Goal: Task Accomplishment & Management: Manage account settings

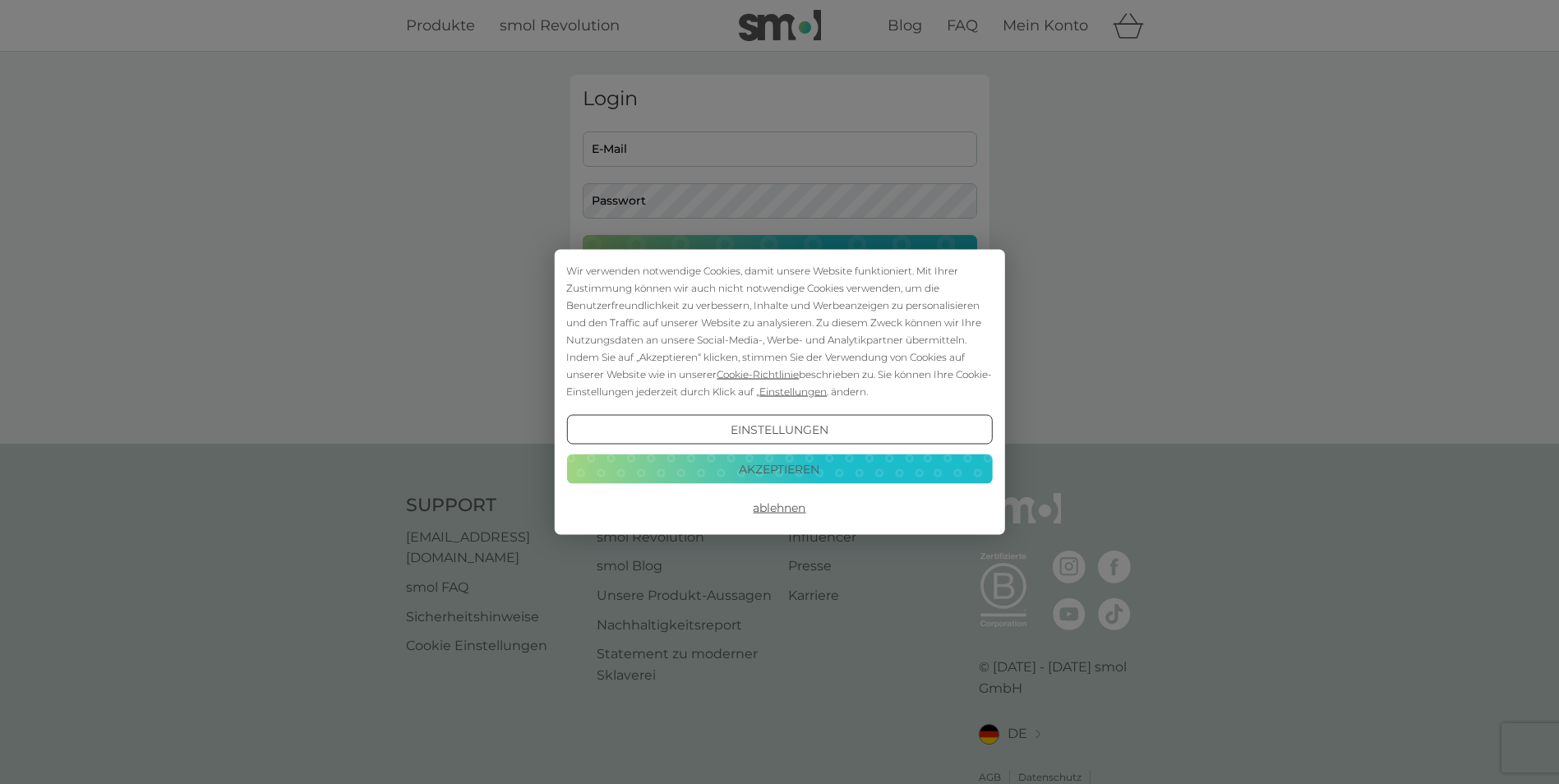
click at [829, 463] on button "Akzeptieren" at bounding box center [779, 467] width 426 height 29
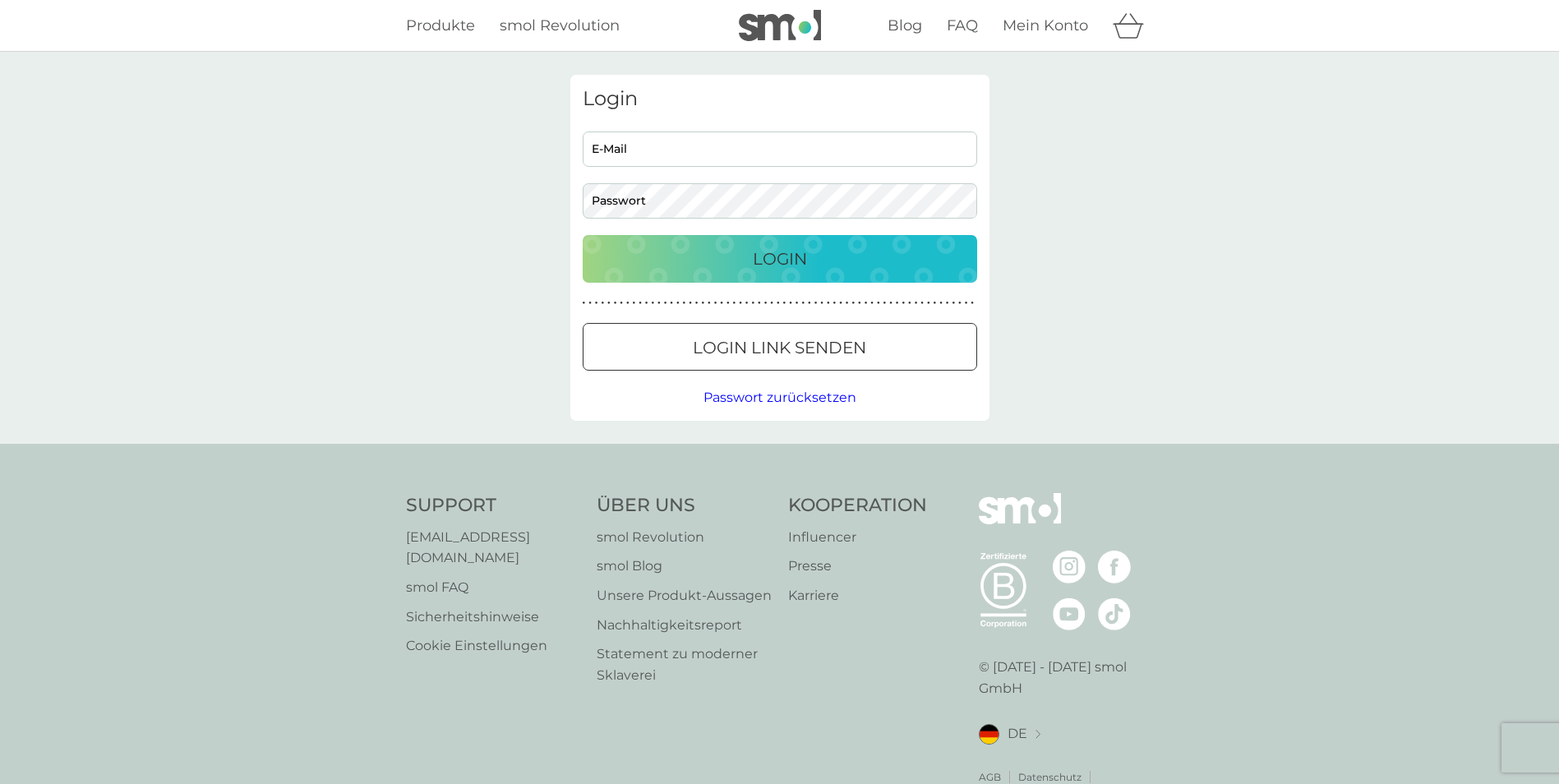
click at [625, 147] on input "E-Mail" at bounding box center [779, 149] width 395 height 35
type input "[EMAIL_ADDRESS][DOMAIN_NAME]"
click at [582, 235] on button "Login" at bounding box center [779, 259] width 395 height 48
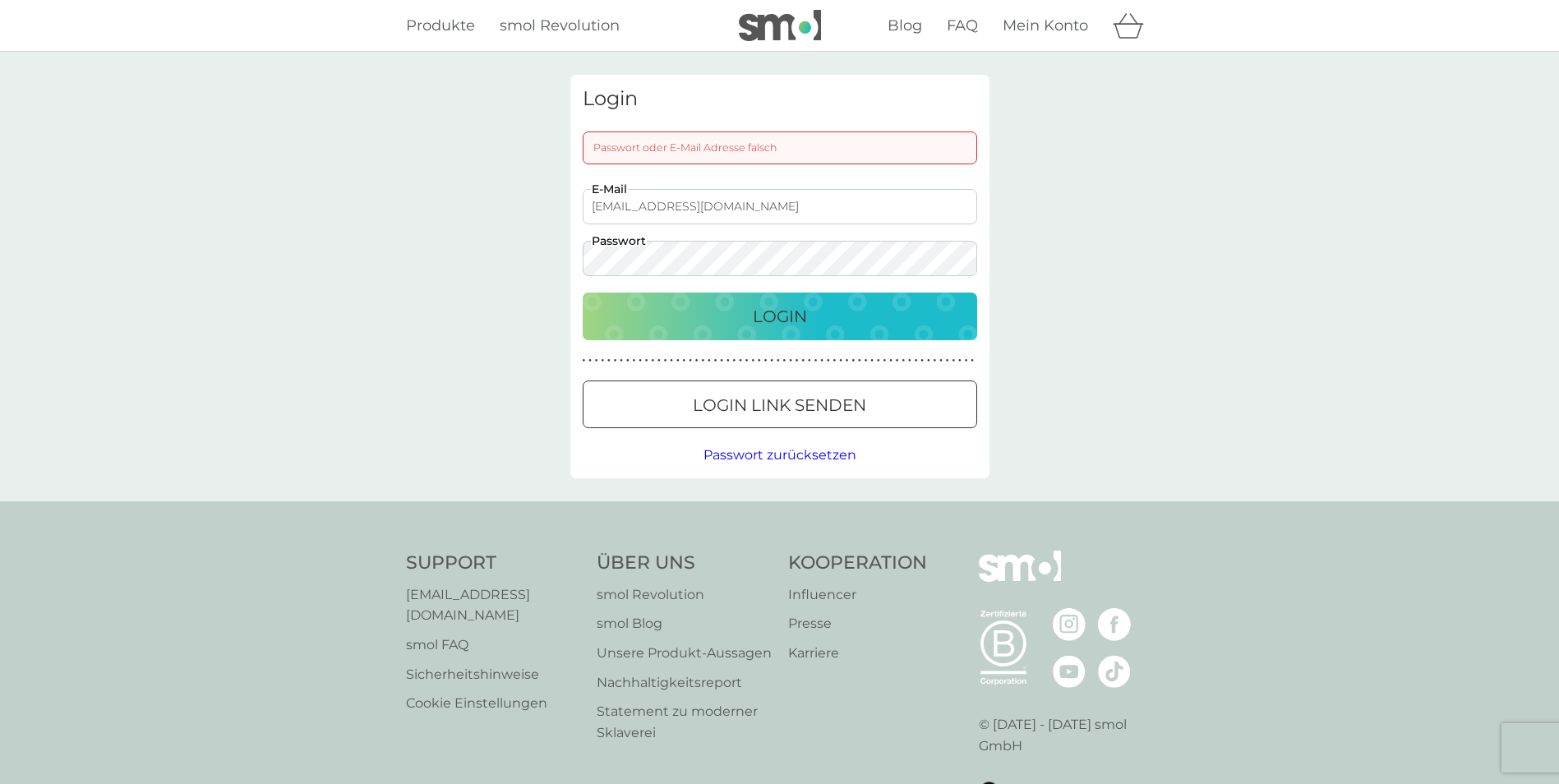
click at [756, 322] on p "Login" at bounding box center [779, 316] width 54 height 26
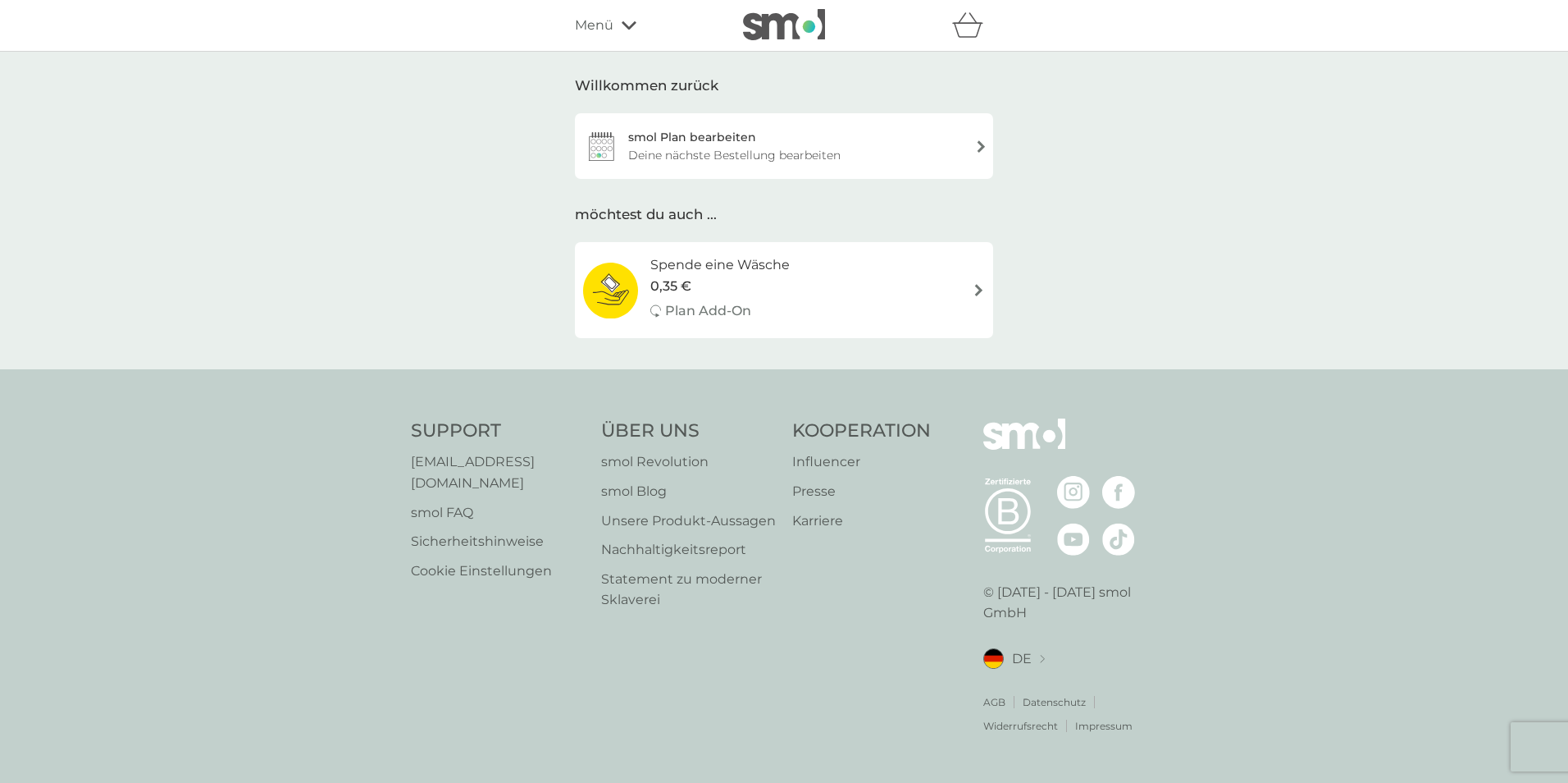
click at [888, 148] on div "smol Plan bearbeiten Deine nächste Bestellung bearbeiten" at bounding box center [784, 146] width 418 height 65
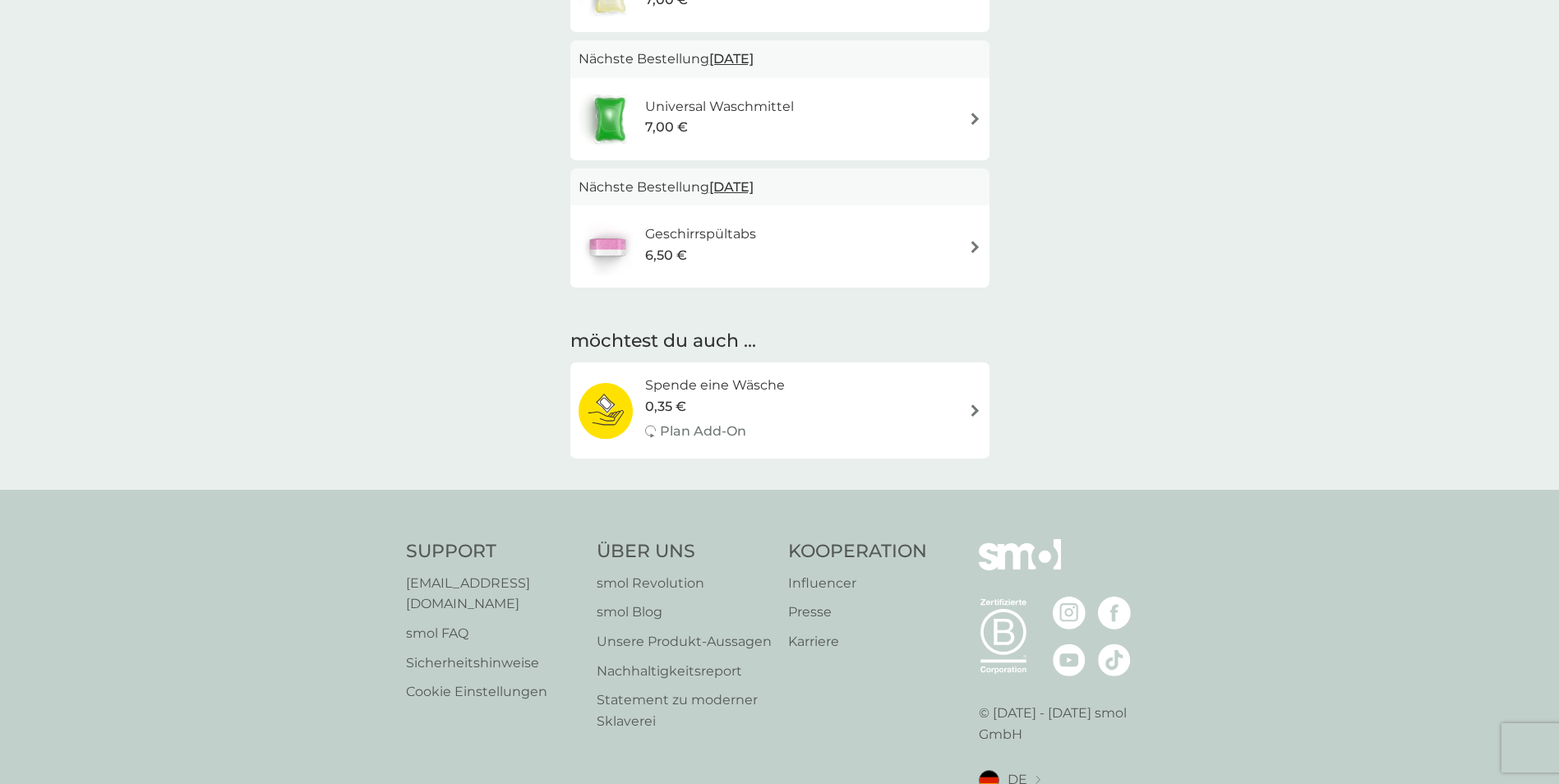
scroll to position [15, 0]
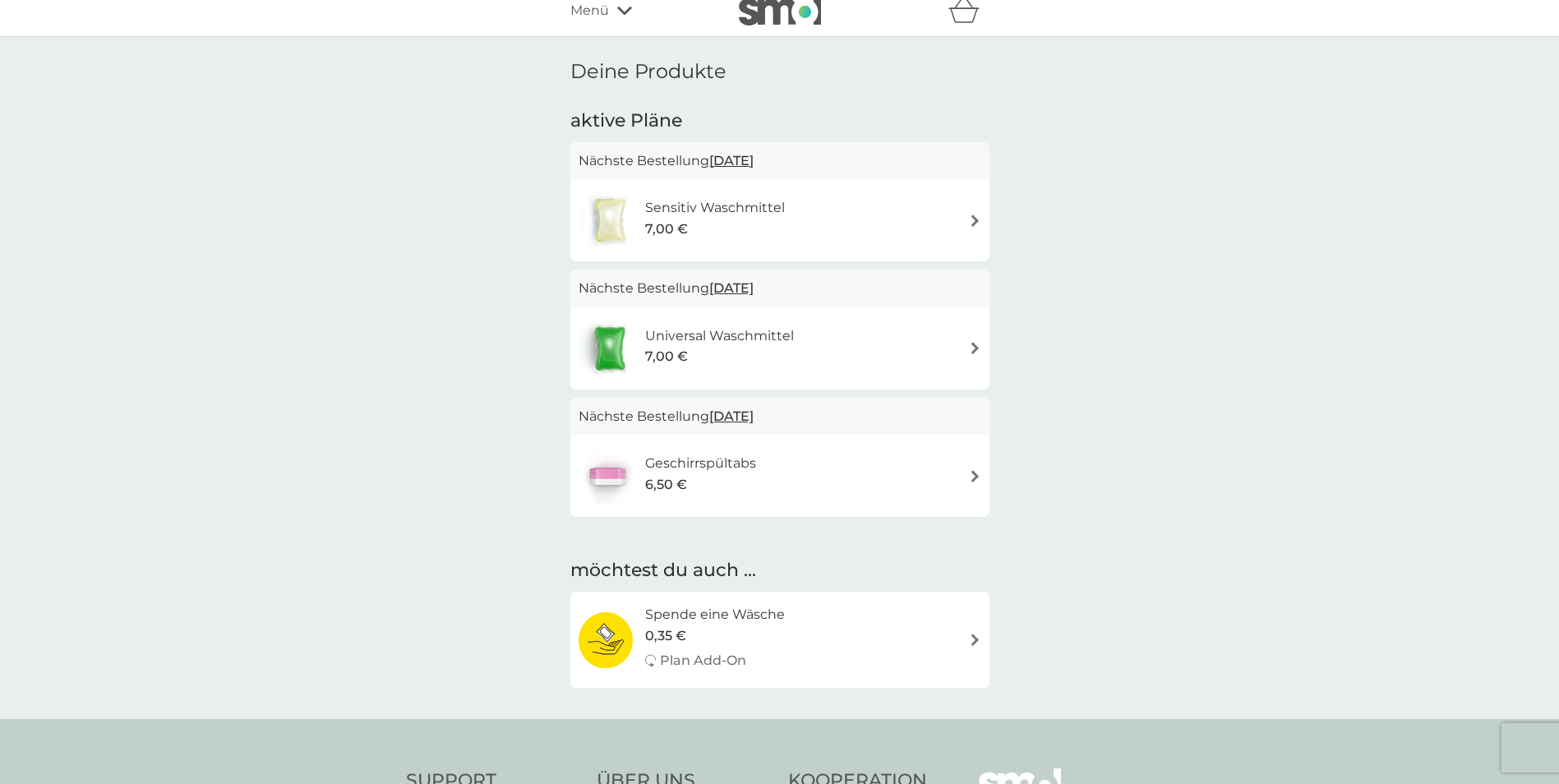
click at [973, 479] on img at bounding box center [974, 476] width 13 height 13
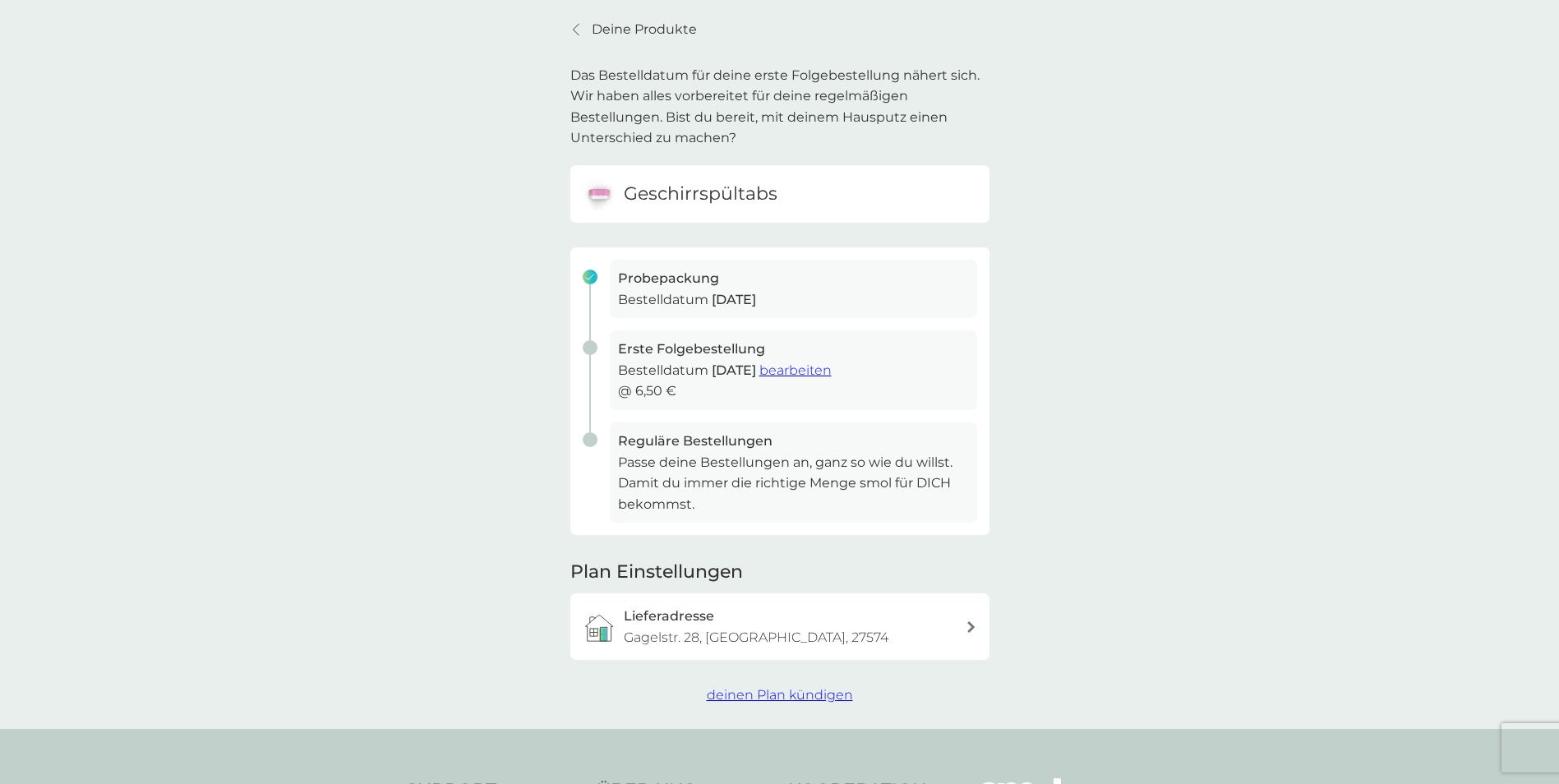
scroll to position [246, 0]
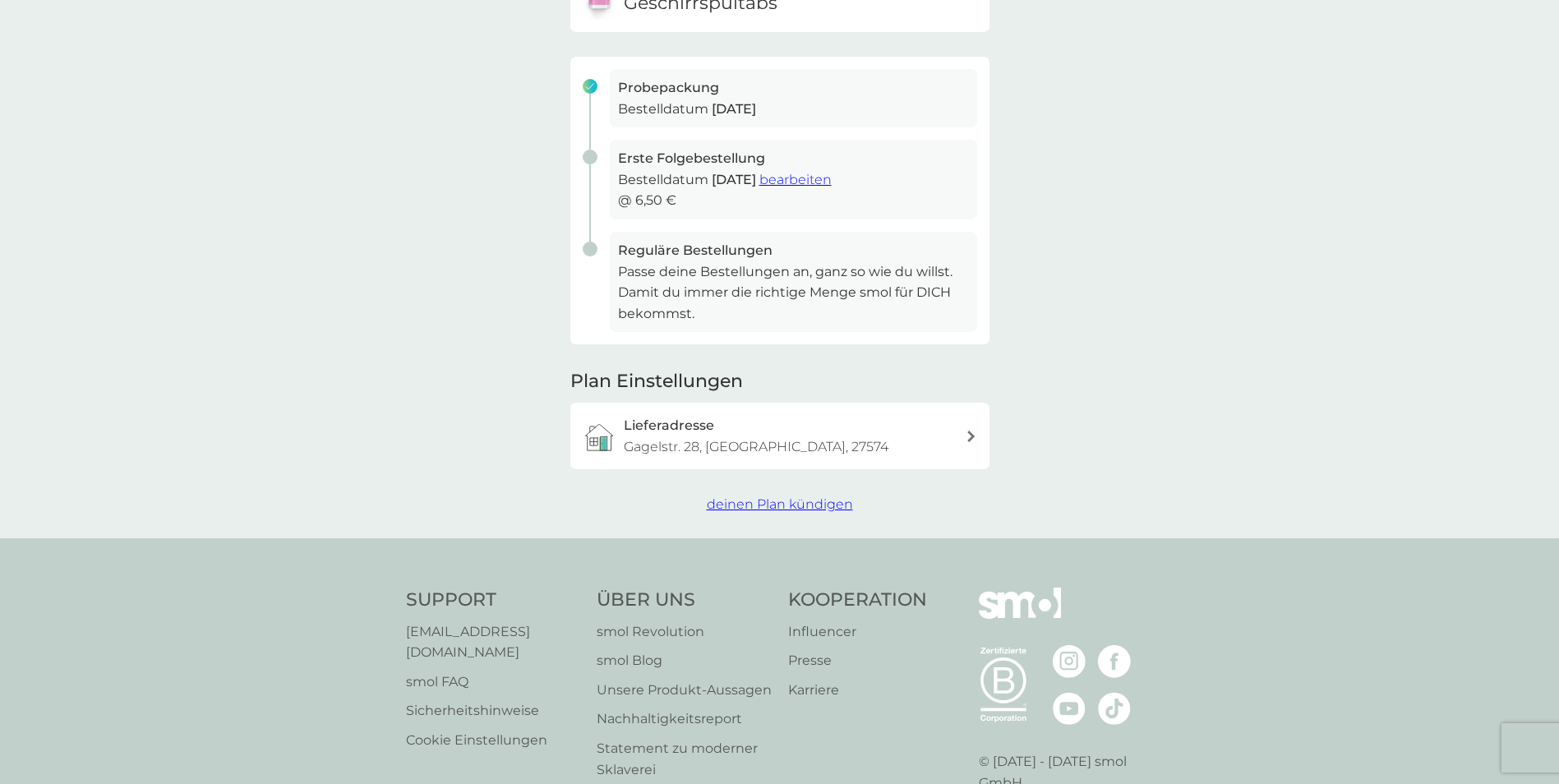
click at [798, 505] on span "deinen Plan kündigen" at bounding box center [779, 503] width 147 height 16
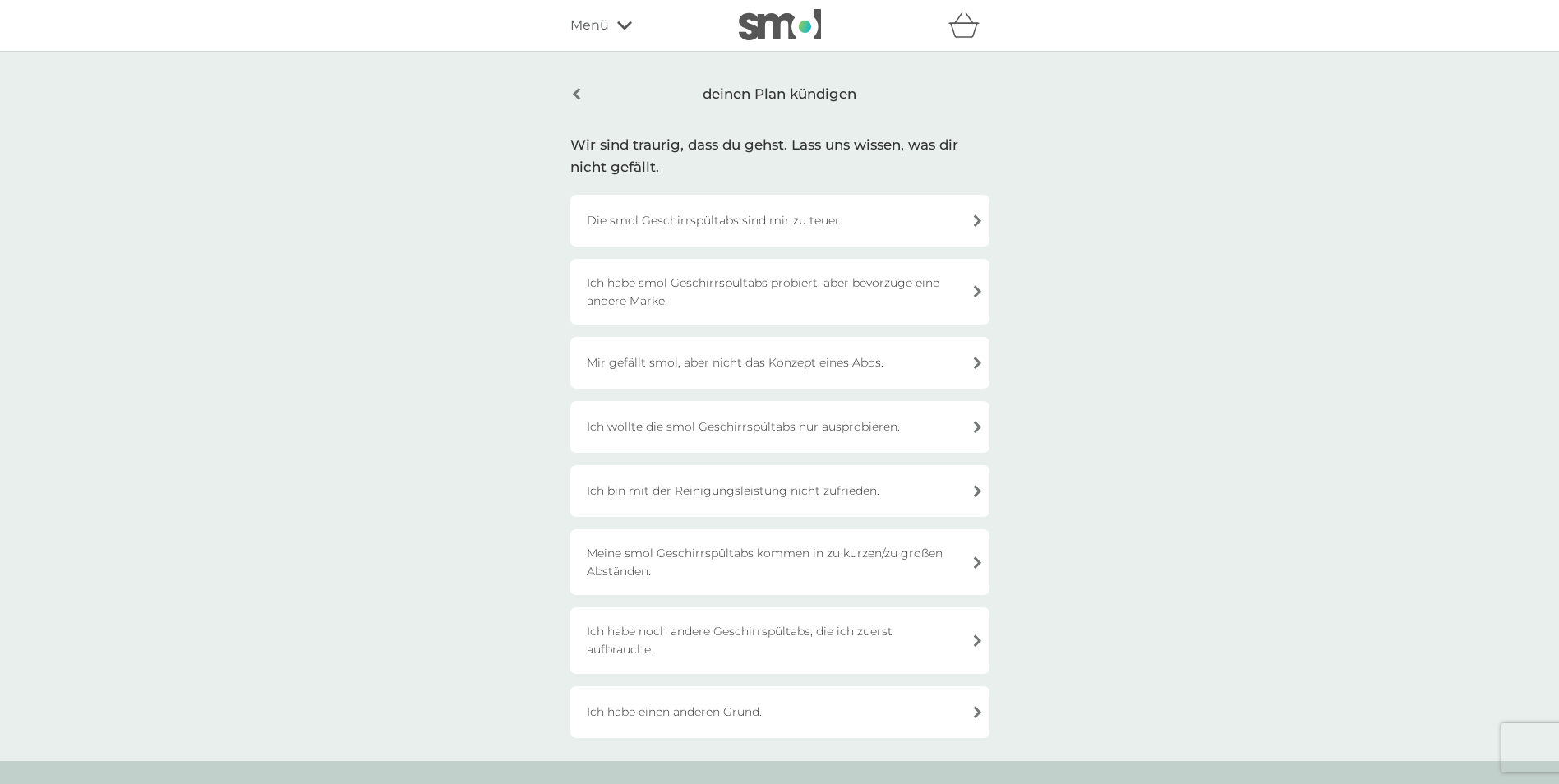
click at [805, 220] on div "Die smol Geschirrspültabs sind mir zu teuer." at bounding box center [780, 220] width 419 height 52
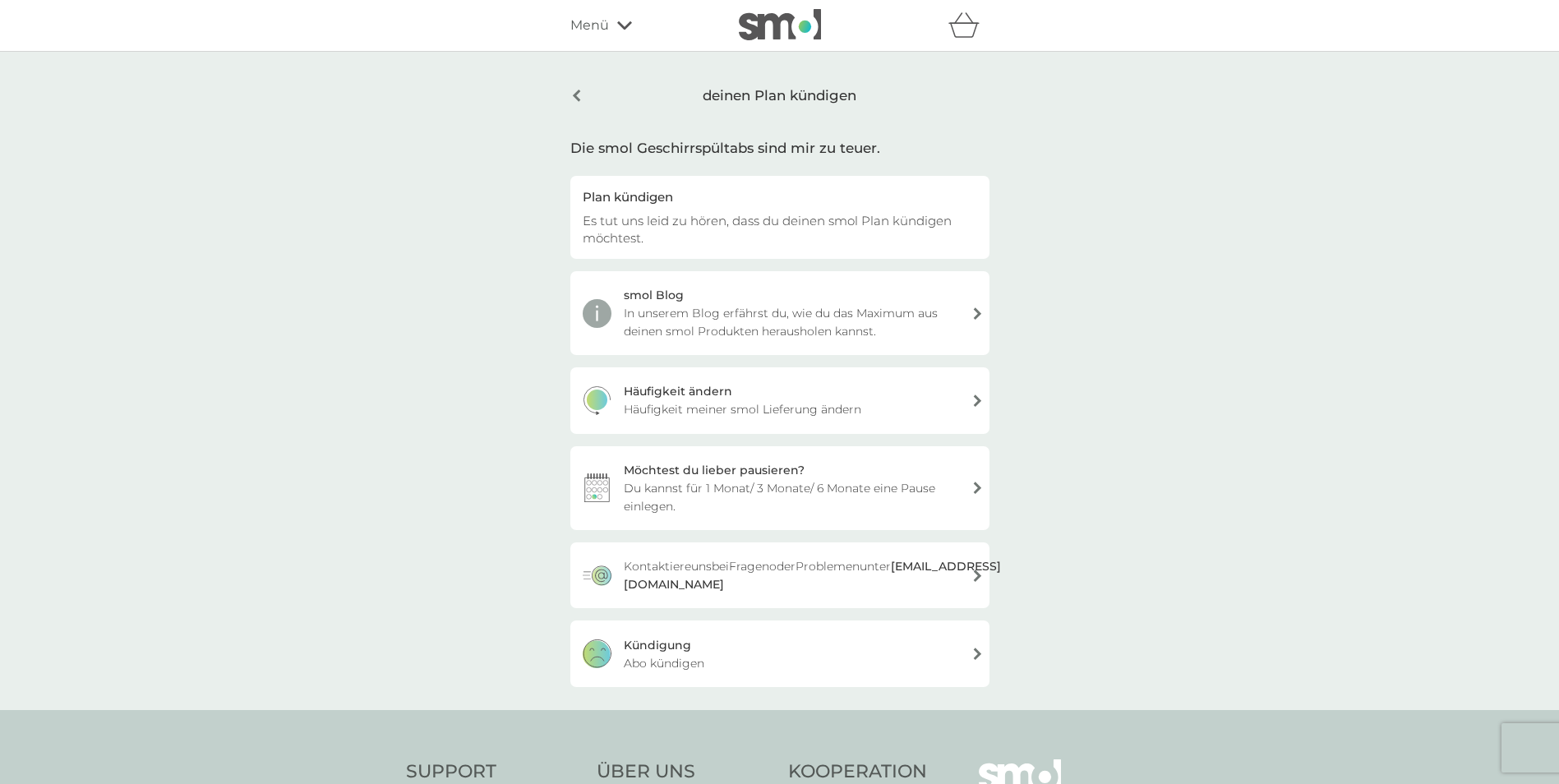
click at [832, 665] on div "Kündigung Abo kündigen" at bounding box center [780, 652] width 419 height 65
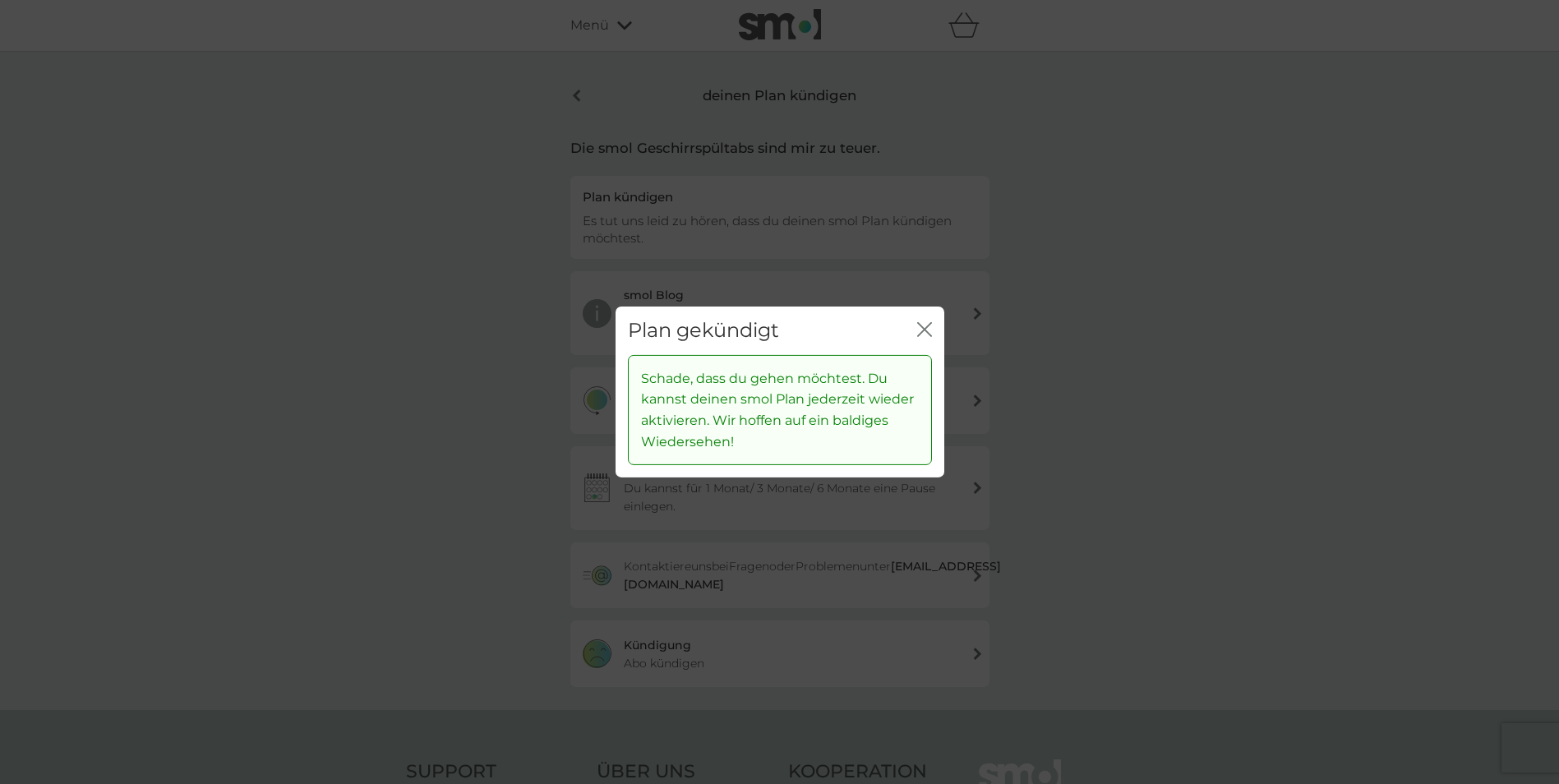
click at [921, 326] on icon "Schließen" at bounding box center [921, 329] width 7 height 13
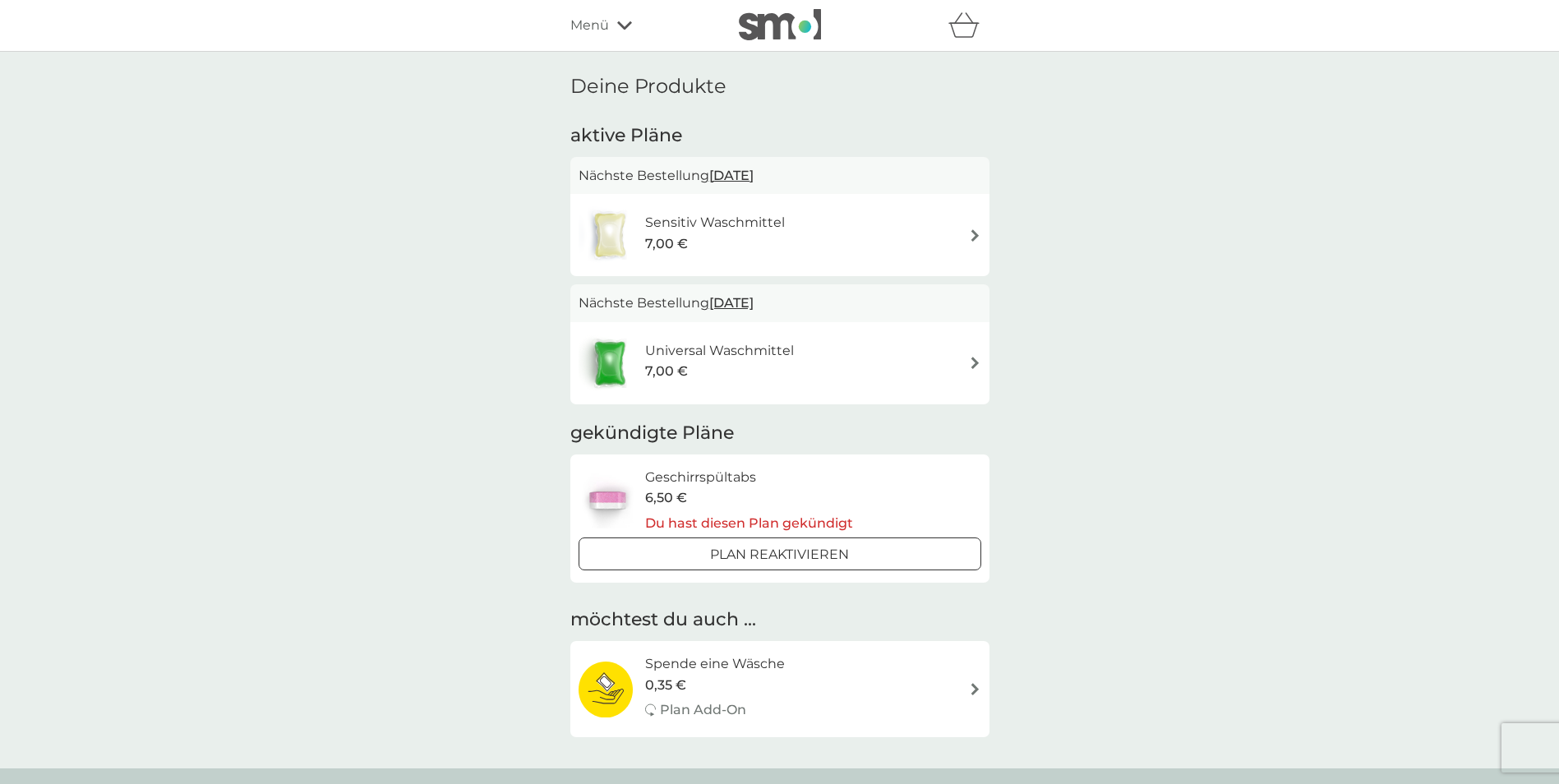
click at [976, 366] on img at bounding box center [974, 363] width 13 height 13
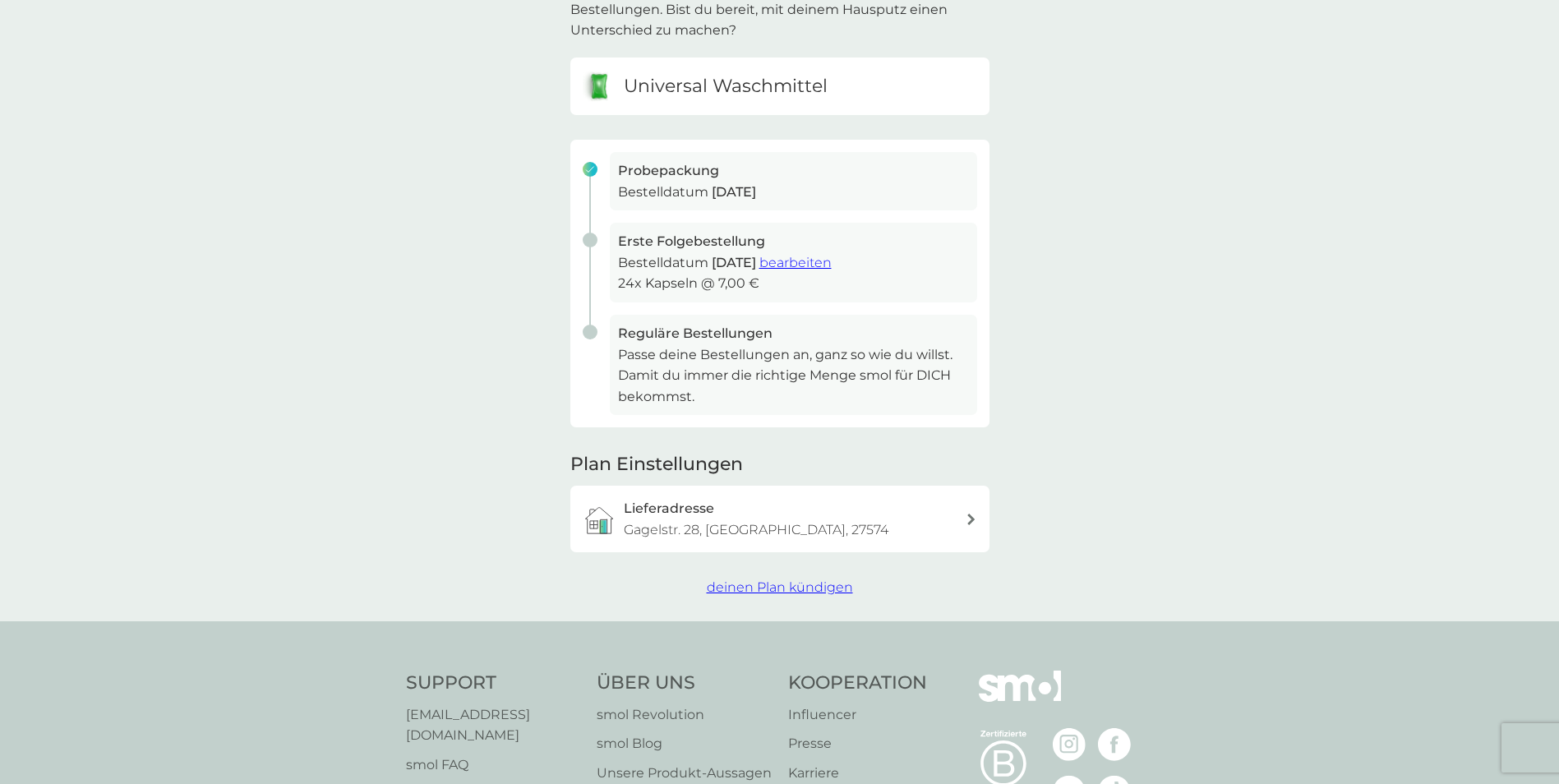
scroll to position [164, 0]
click at [823, 584] on span "deinen Plan kündigen" at bounding box center [779, 585] width 147 height 16
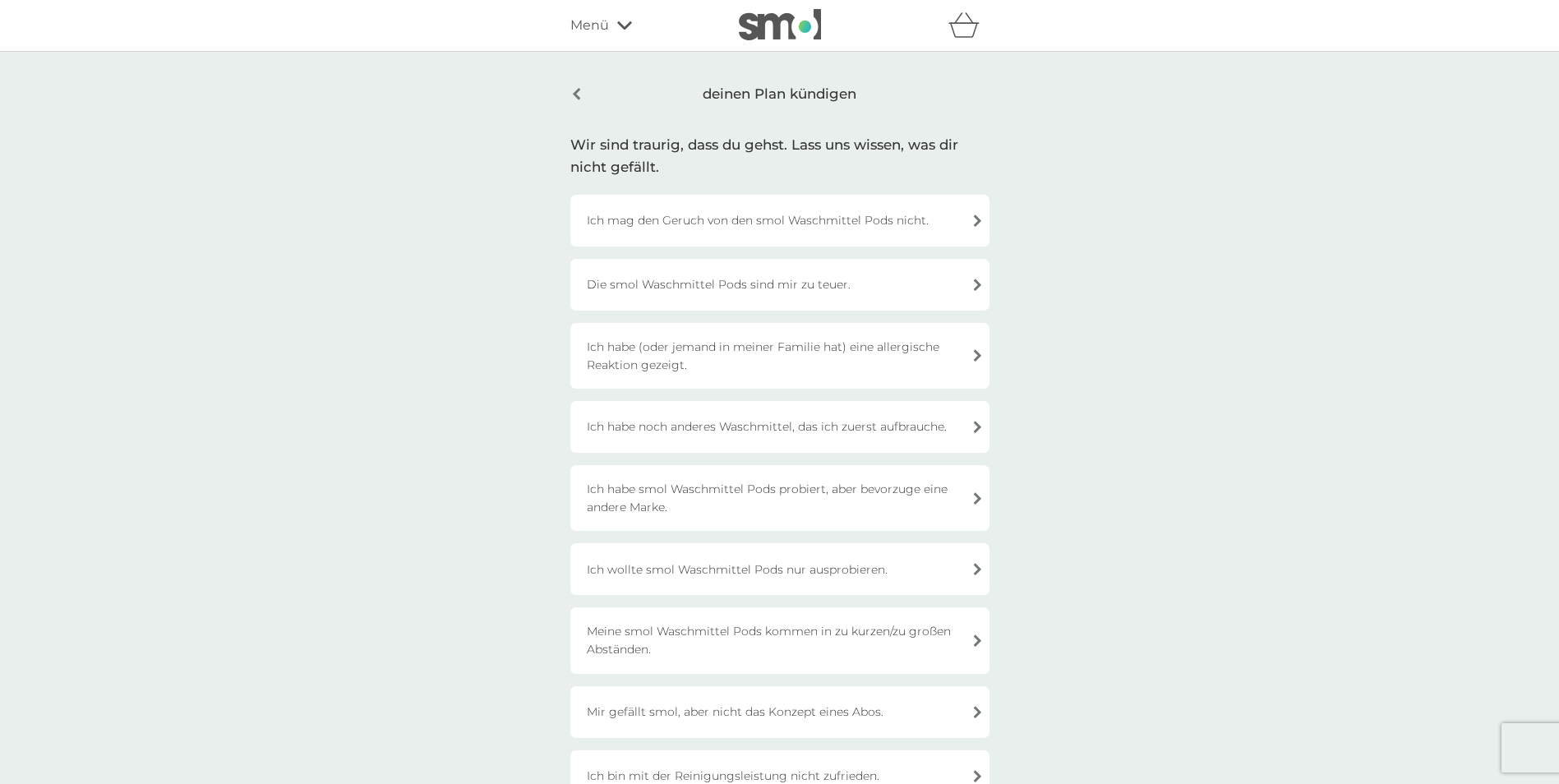
click at [896, 294] on div "Die smol Waschmittel Pods sind mir zu teuer." at bounding box center [780, 285] width 419 height 52
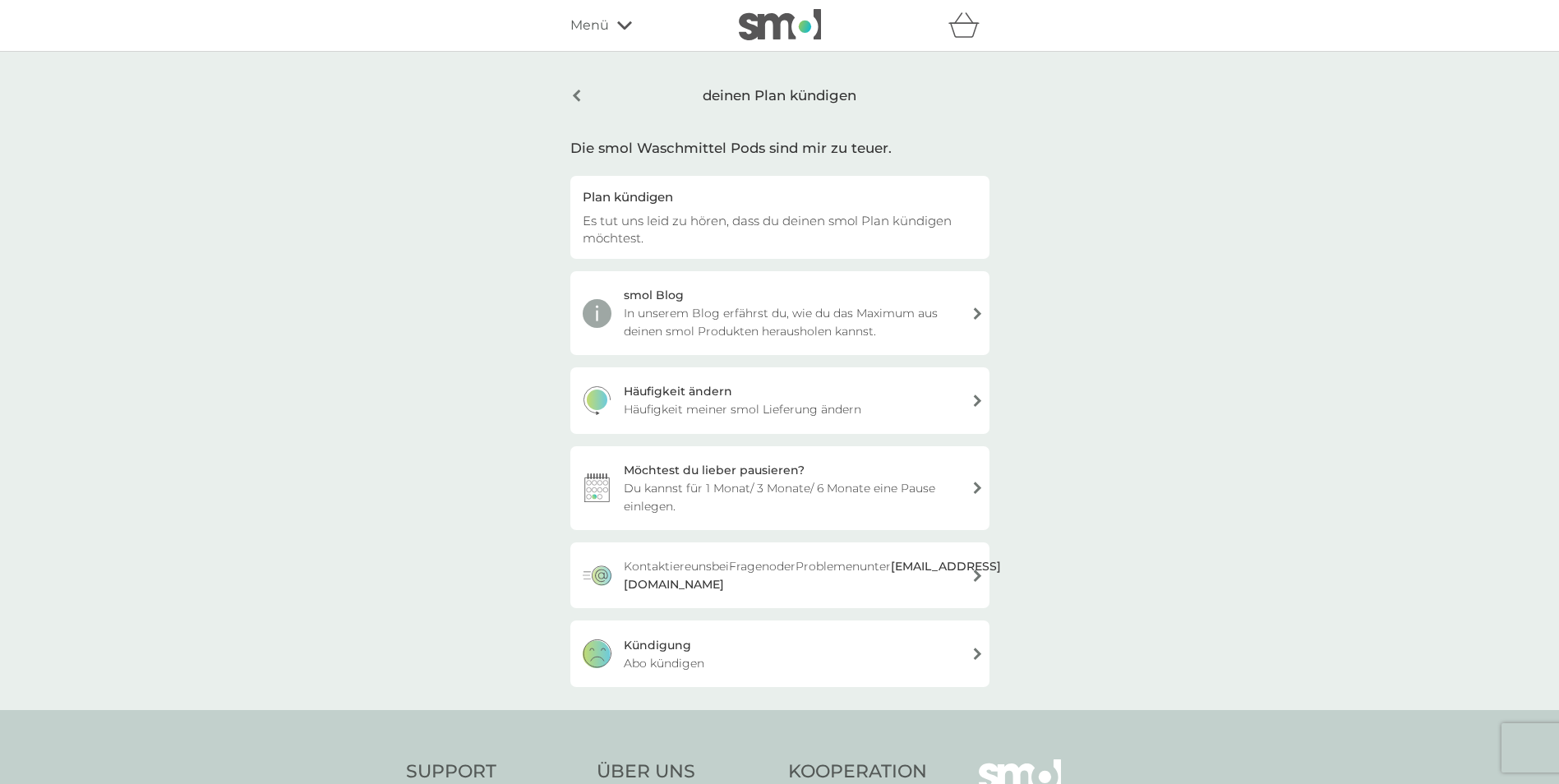
click at [757, 663] on div "Kündigung Abo kündigen" at bounding box center [780, 652] width 419 height 65
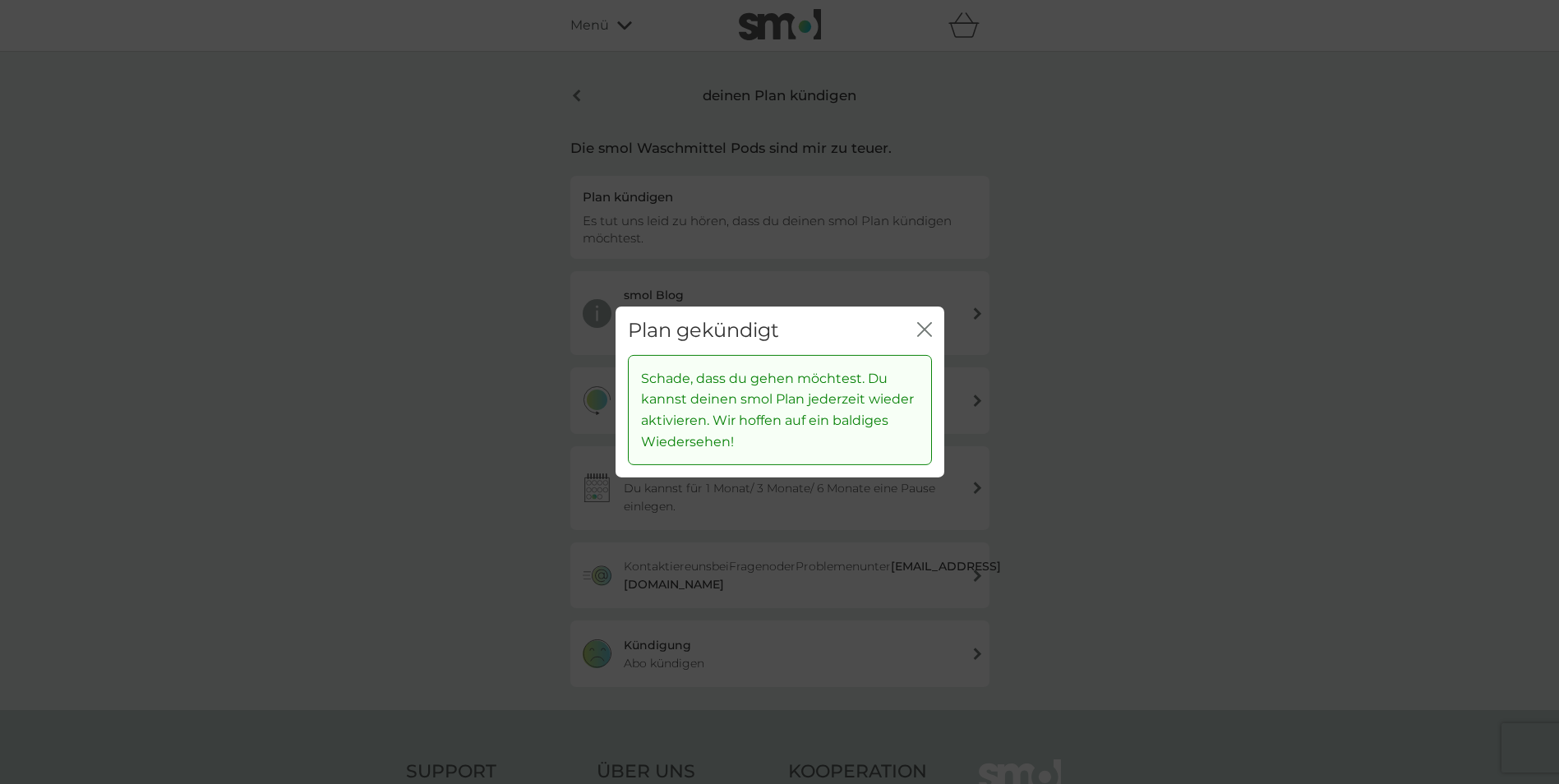
click at [927, 330] on icon "Schließen" at bounding box center [925, 329] width 15 height 15
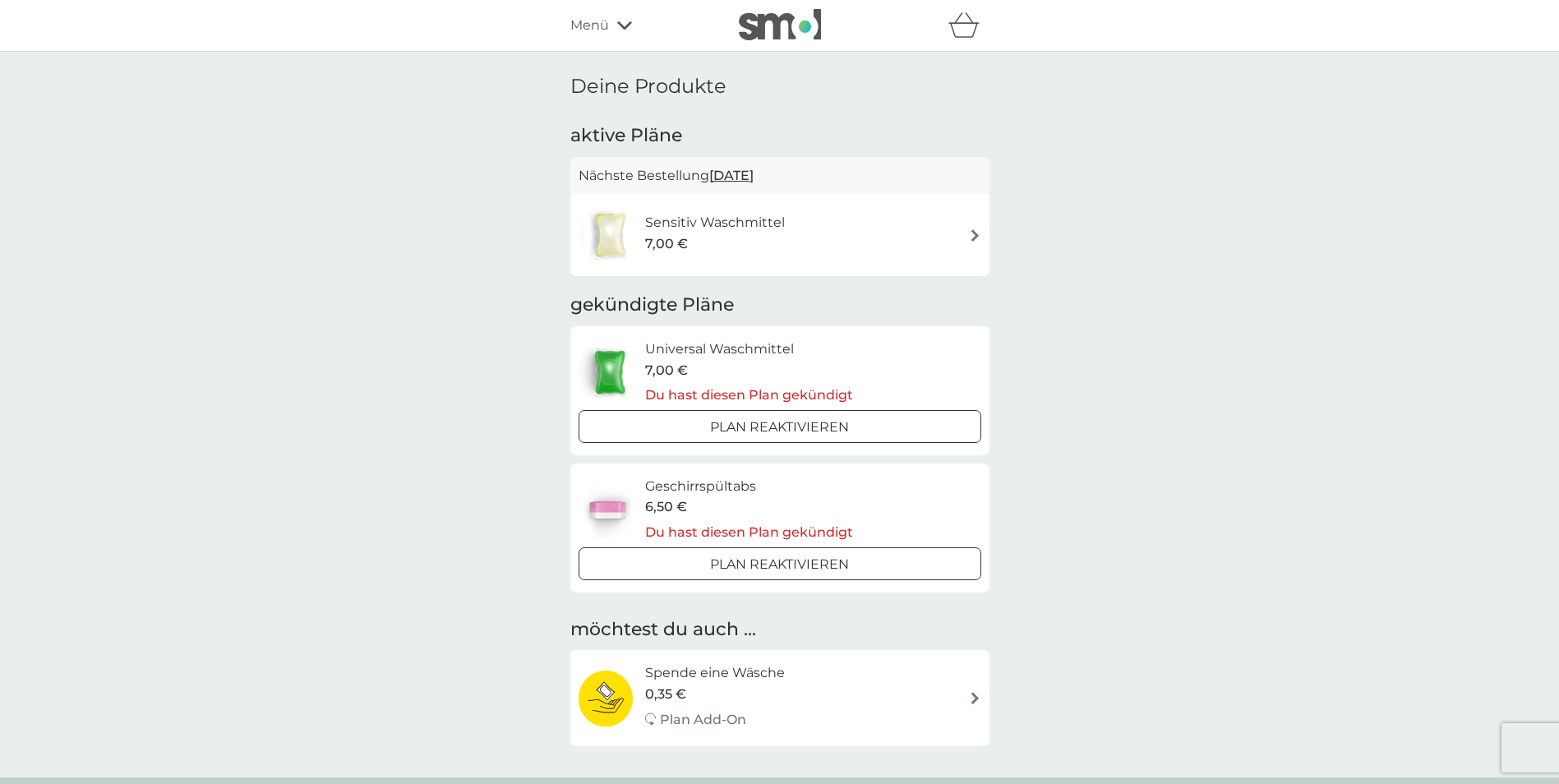
click at [880, 243] on div "Sensitiv Waschmittel 7,00 €" at bounding box center [779, 235] width 403 height 58
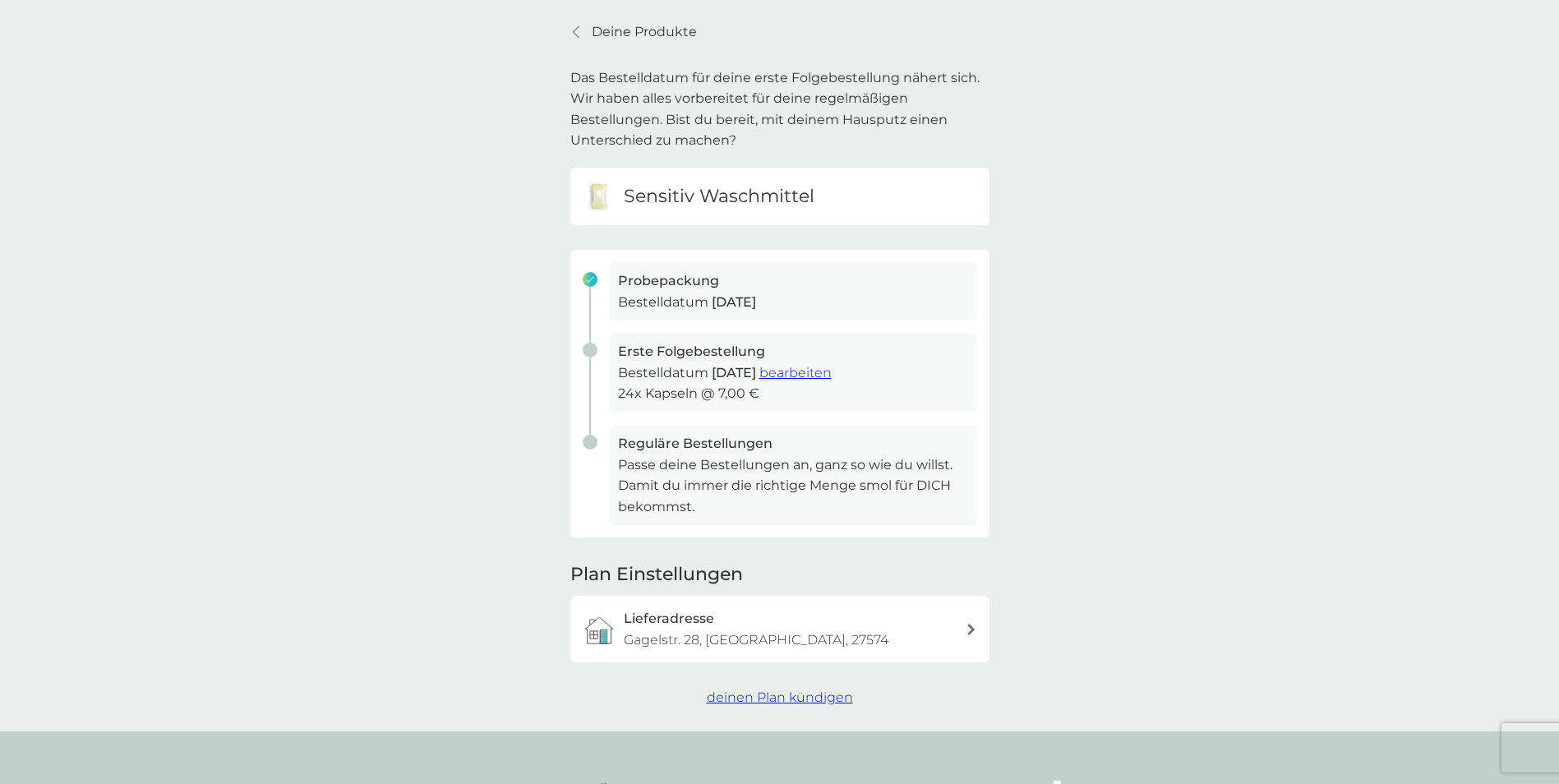
scroll to position [82, 0]
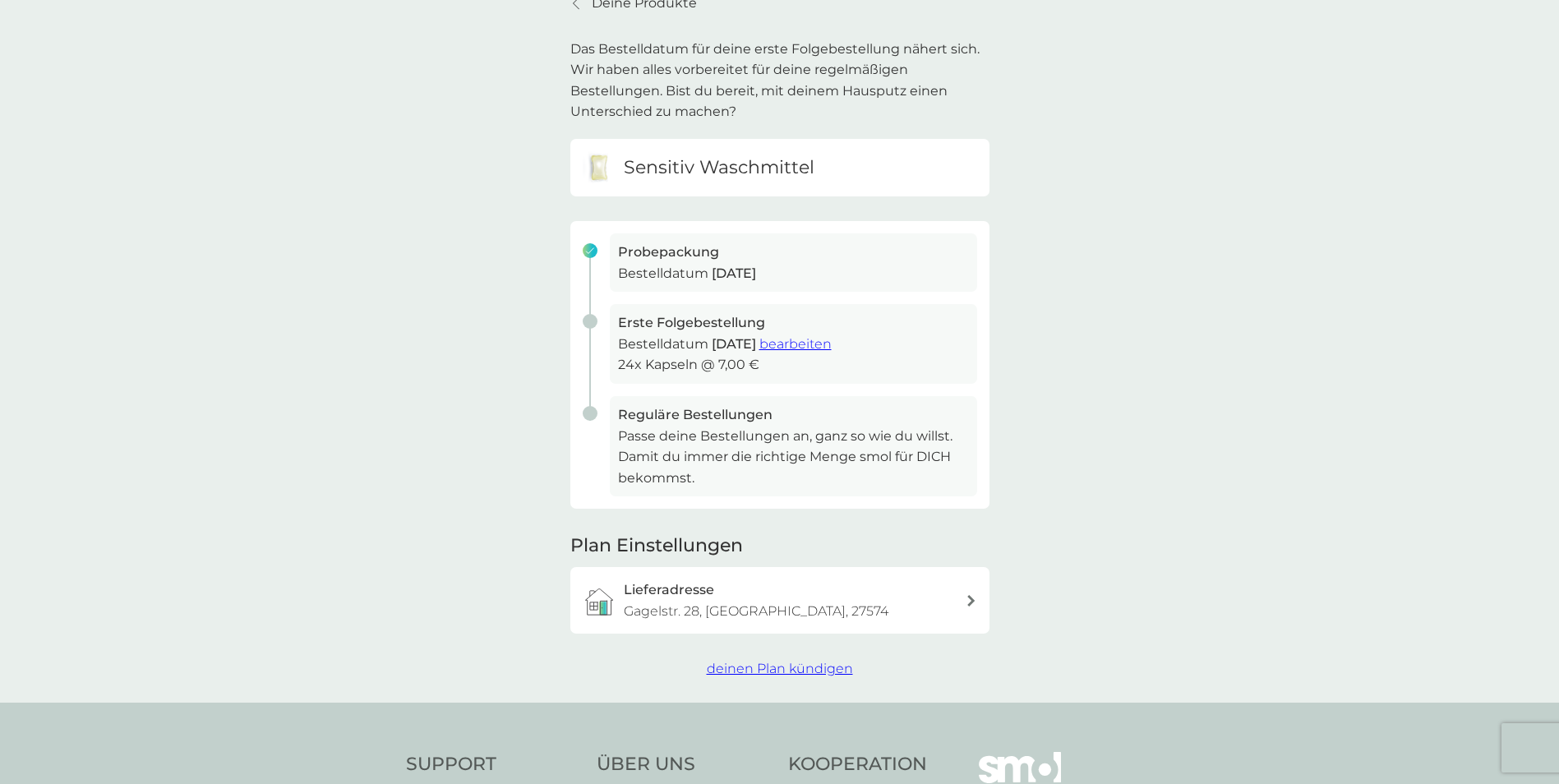
click at [797, 663] on span "deinen Plan kündigen" at bounding box center [779, 668] width 147 height 16
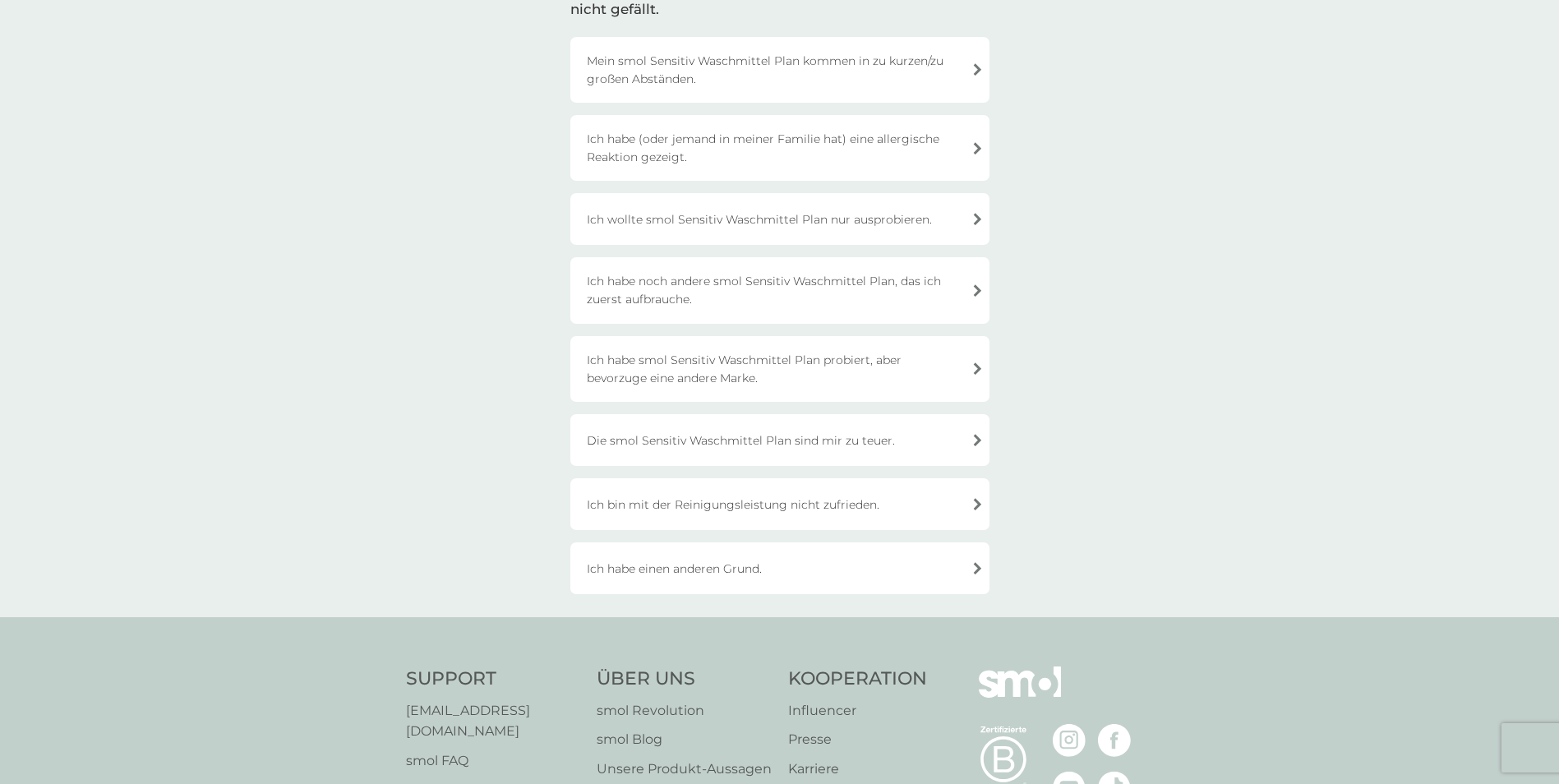
scroll to position [164, 0]
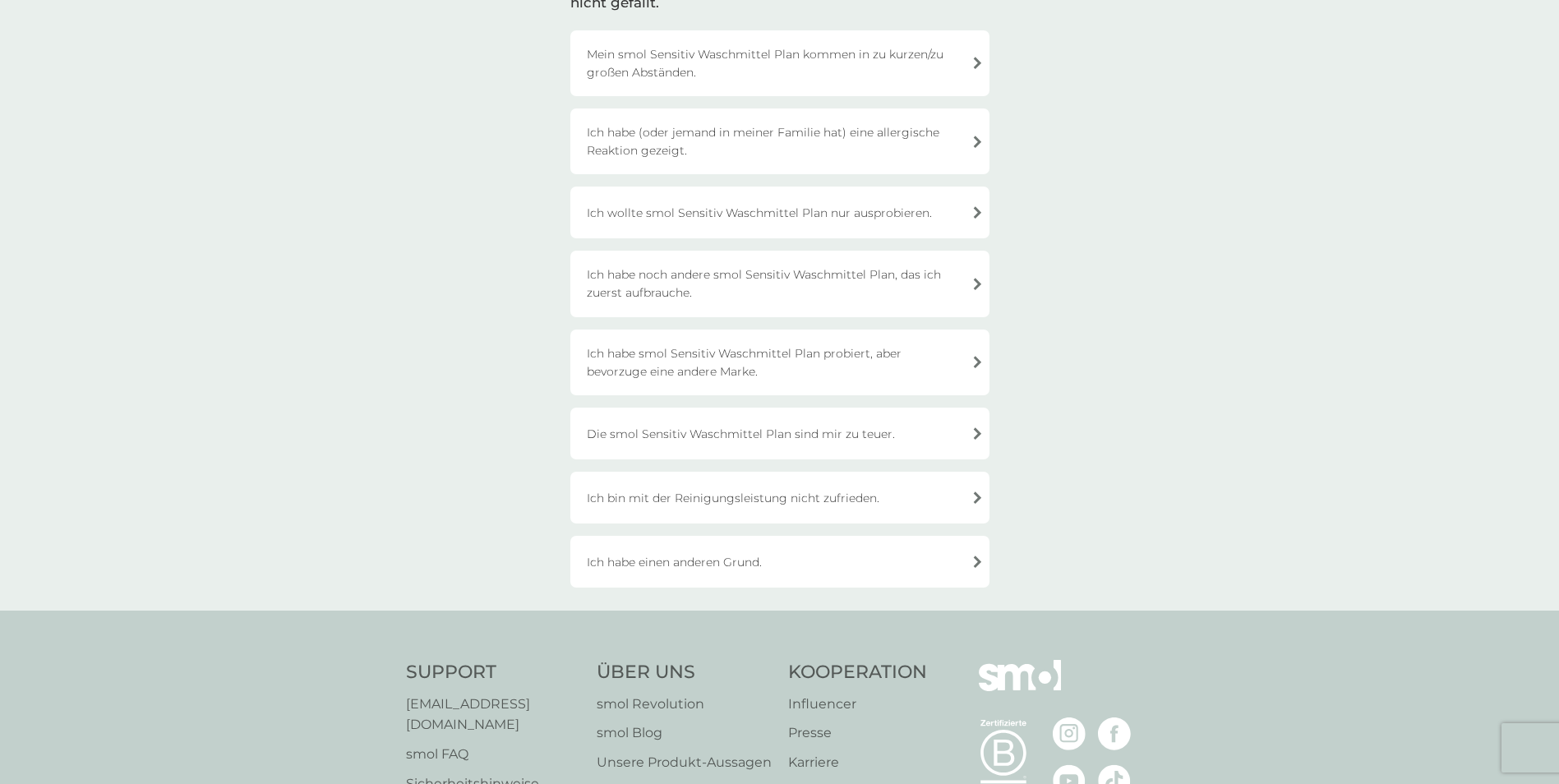
click at [934, 434] on div "Die smol Sensitiv Waschmittel Plan sind mir zu teuer." at bounding box center [780, 433] width 419 height 52
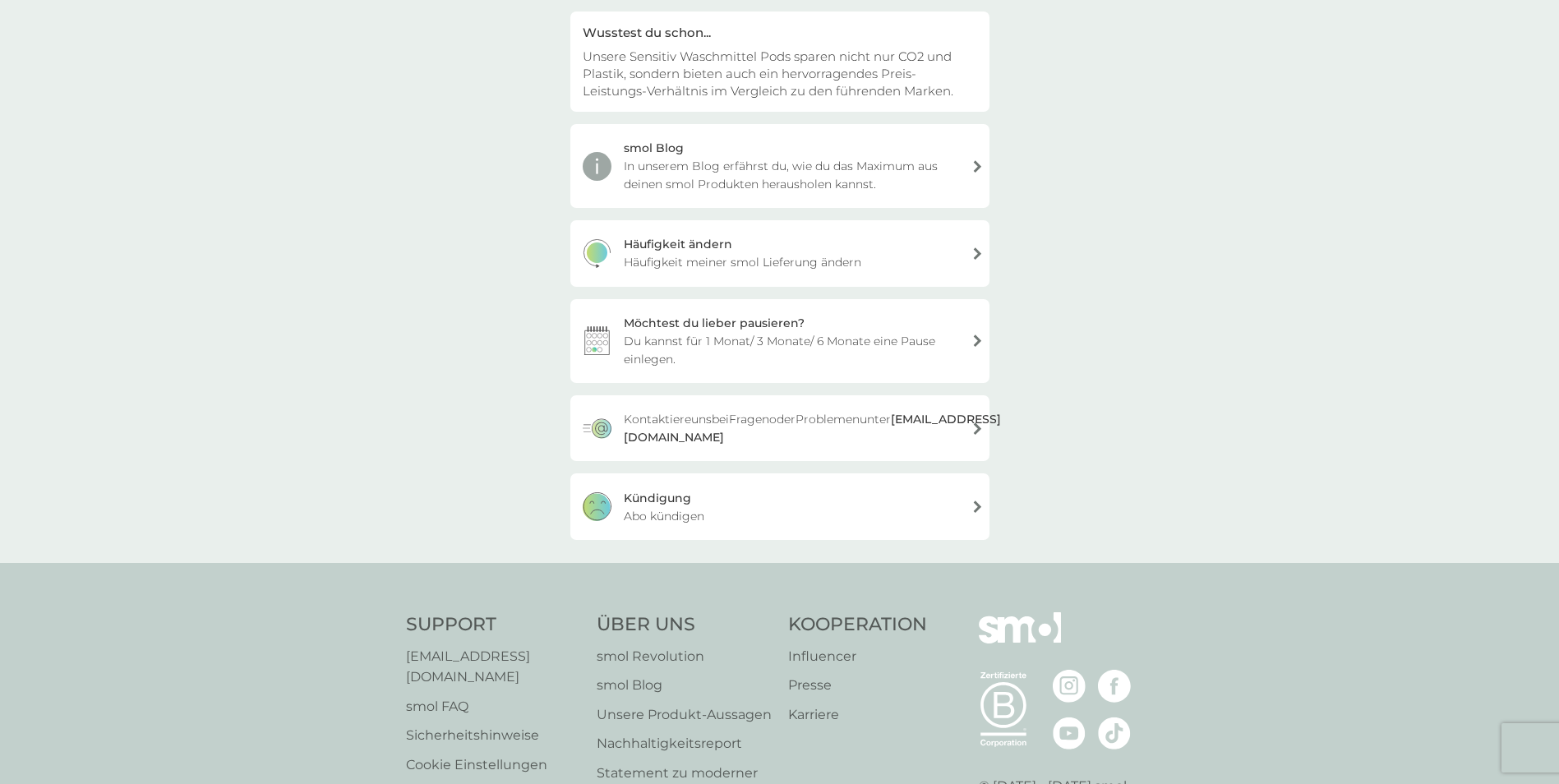
click at [835, 511] on div "Kündigung Abo kündigen" at bounding box center [780, 506] width 419 height 65
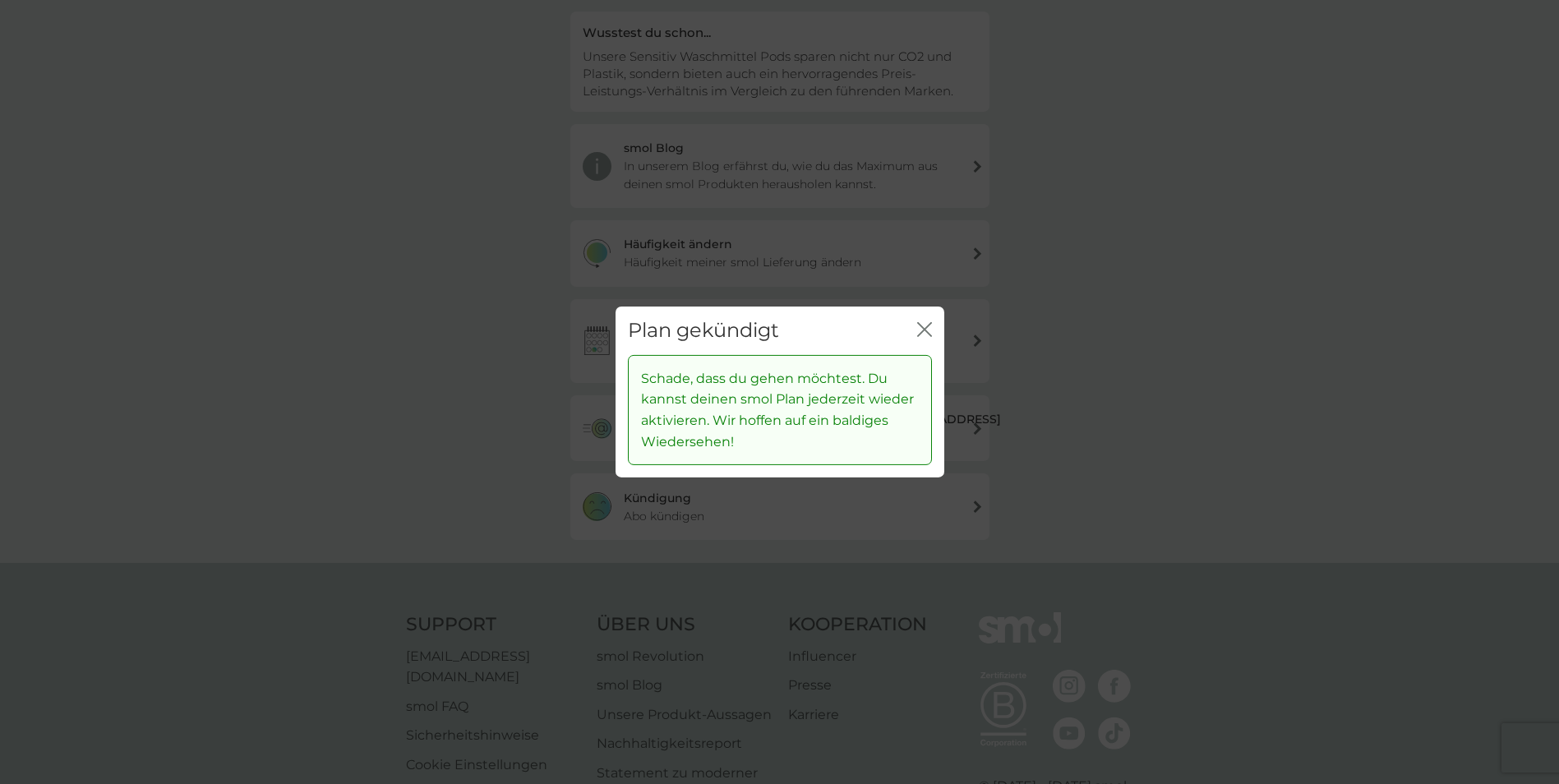
click at [917, 322] on icon "Schließen" at bounding box center [925, 329] width 15 height 15
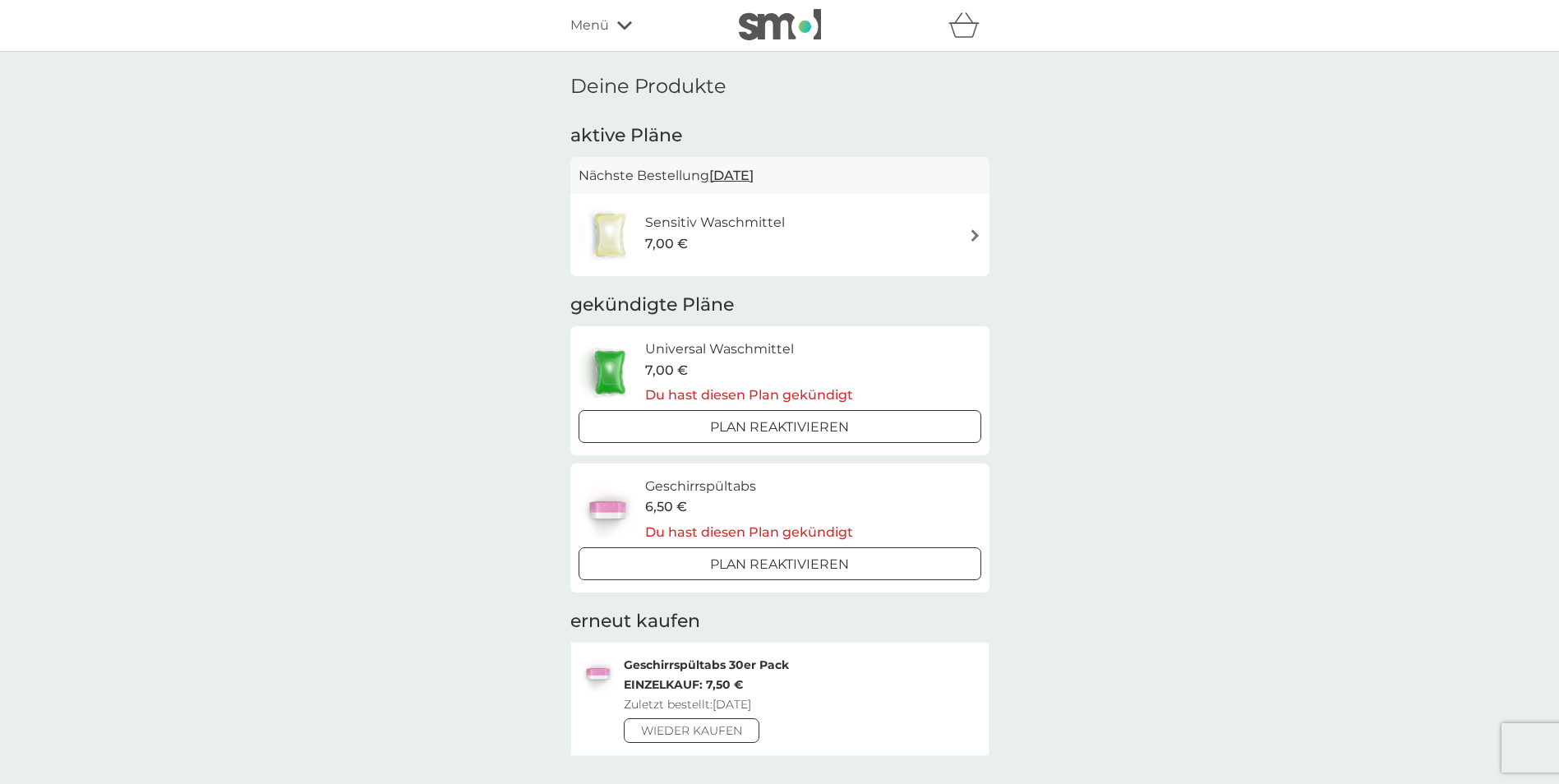
click at [979, 235] on img at bounding box center [974, 235] width 13 height 13
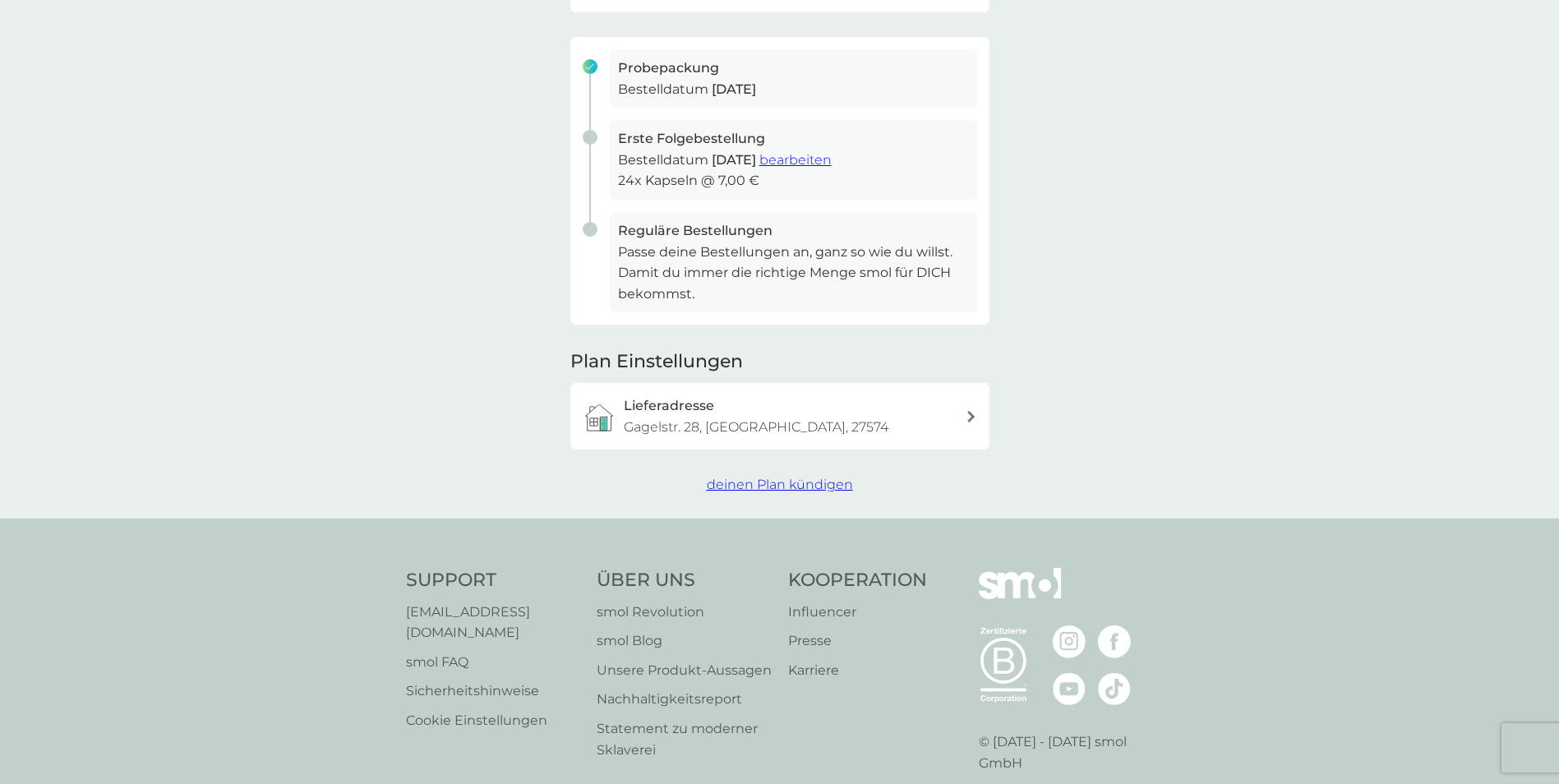
scroll to position [328, 0]
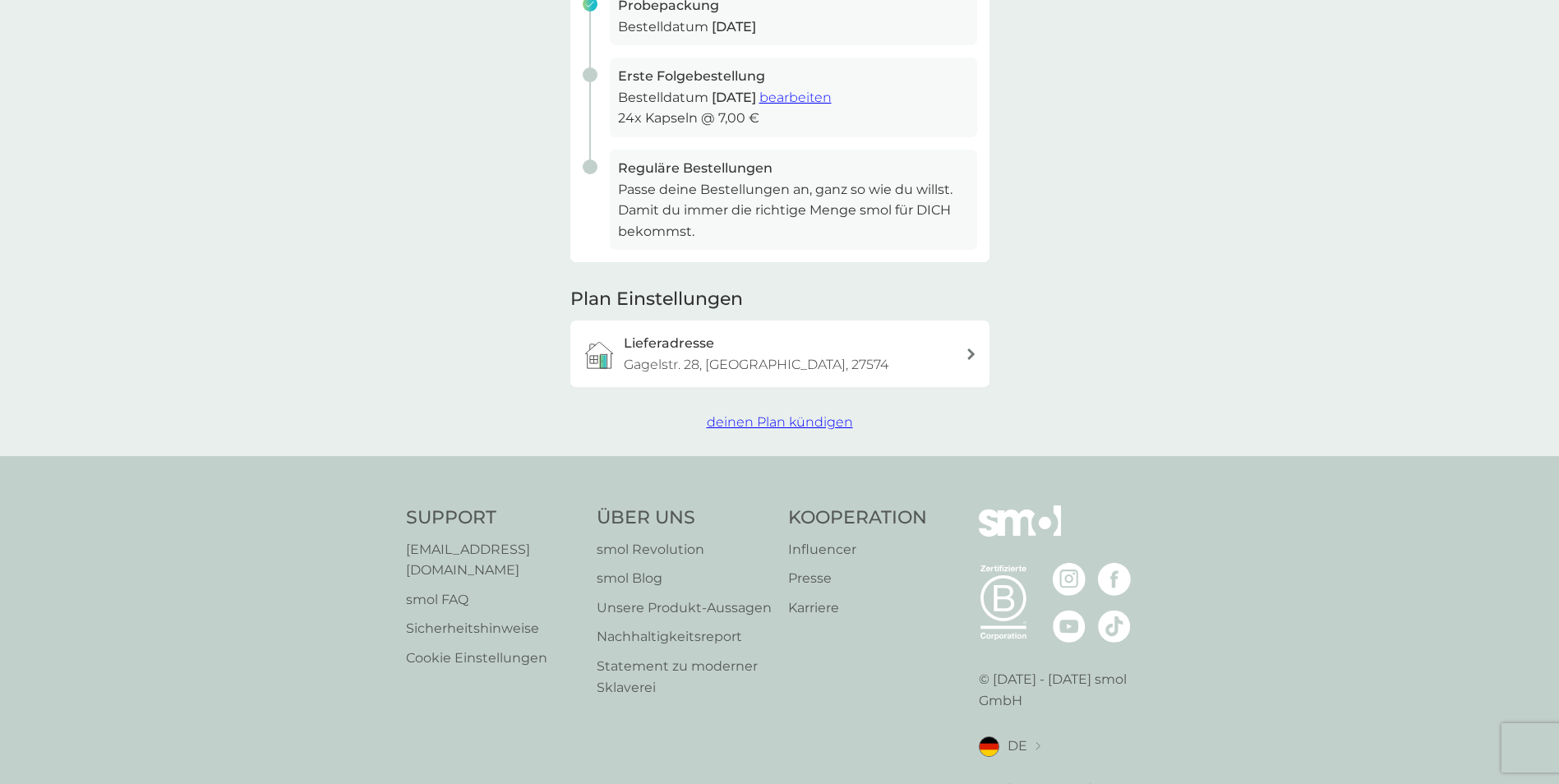
click at [818, 428] on span "deinen Plan kündigen" at bounding box center [779, 421] width 147 height 16
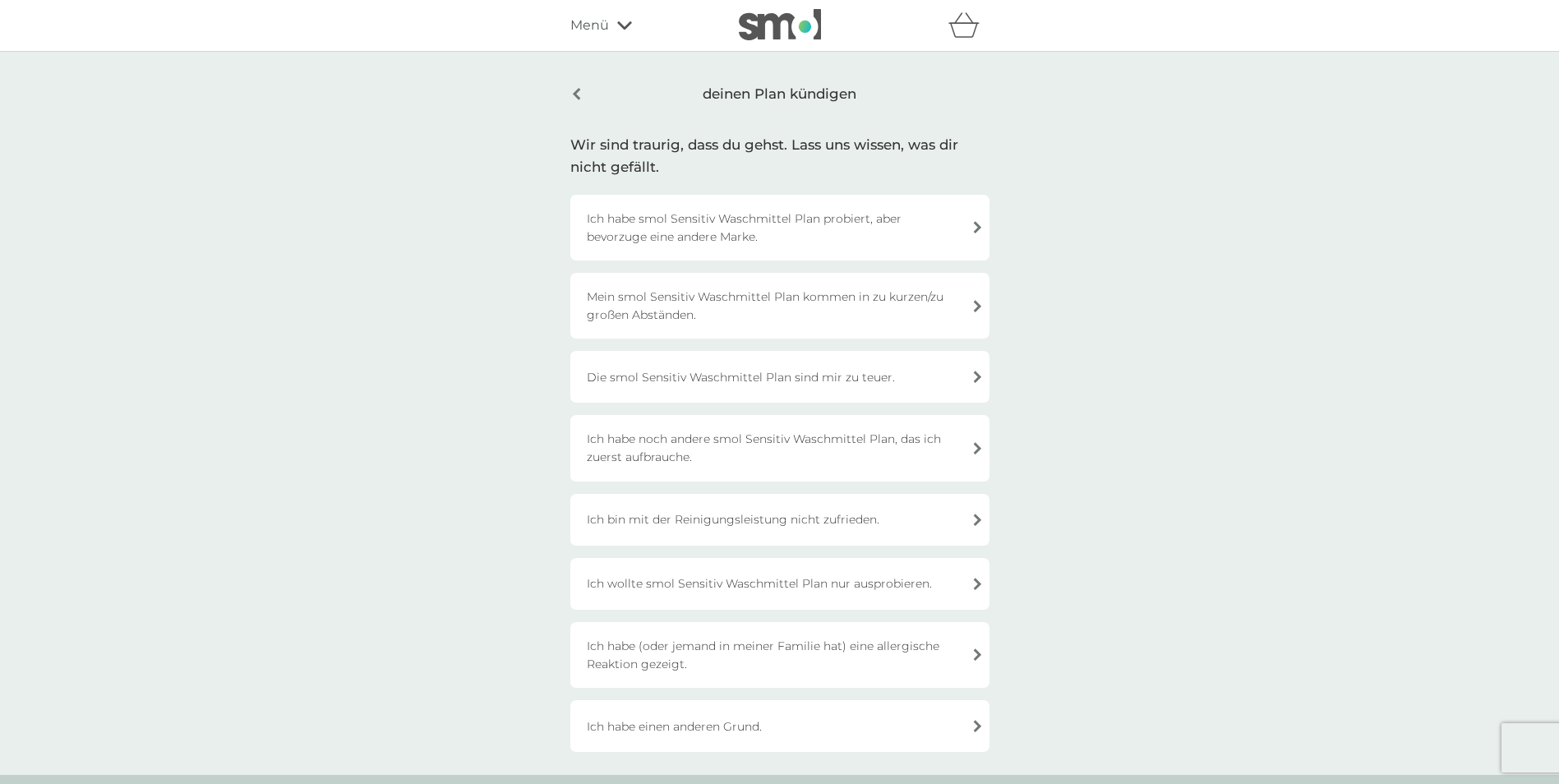
click at [751, 730] on div "Ich habe einen anderen Grund." at bounding box center [780, 726] width 419 height 52
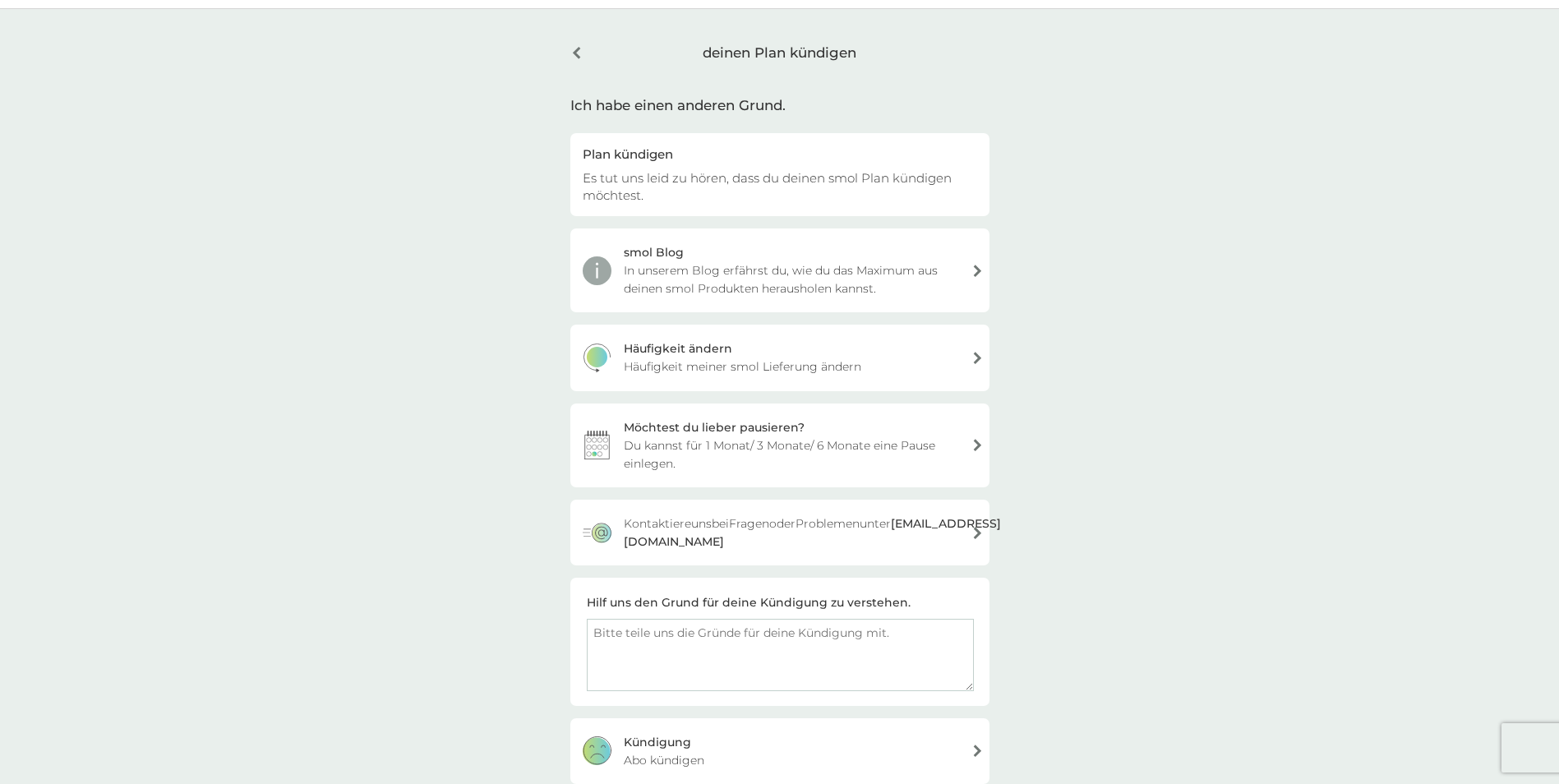
scroll to position [164, 0]
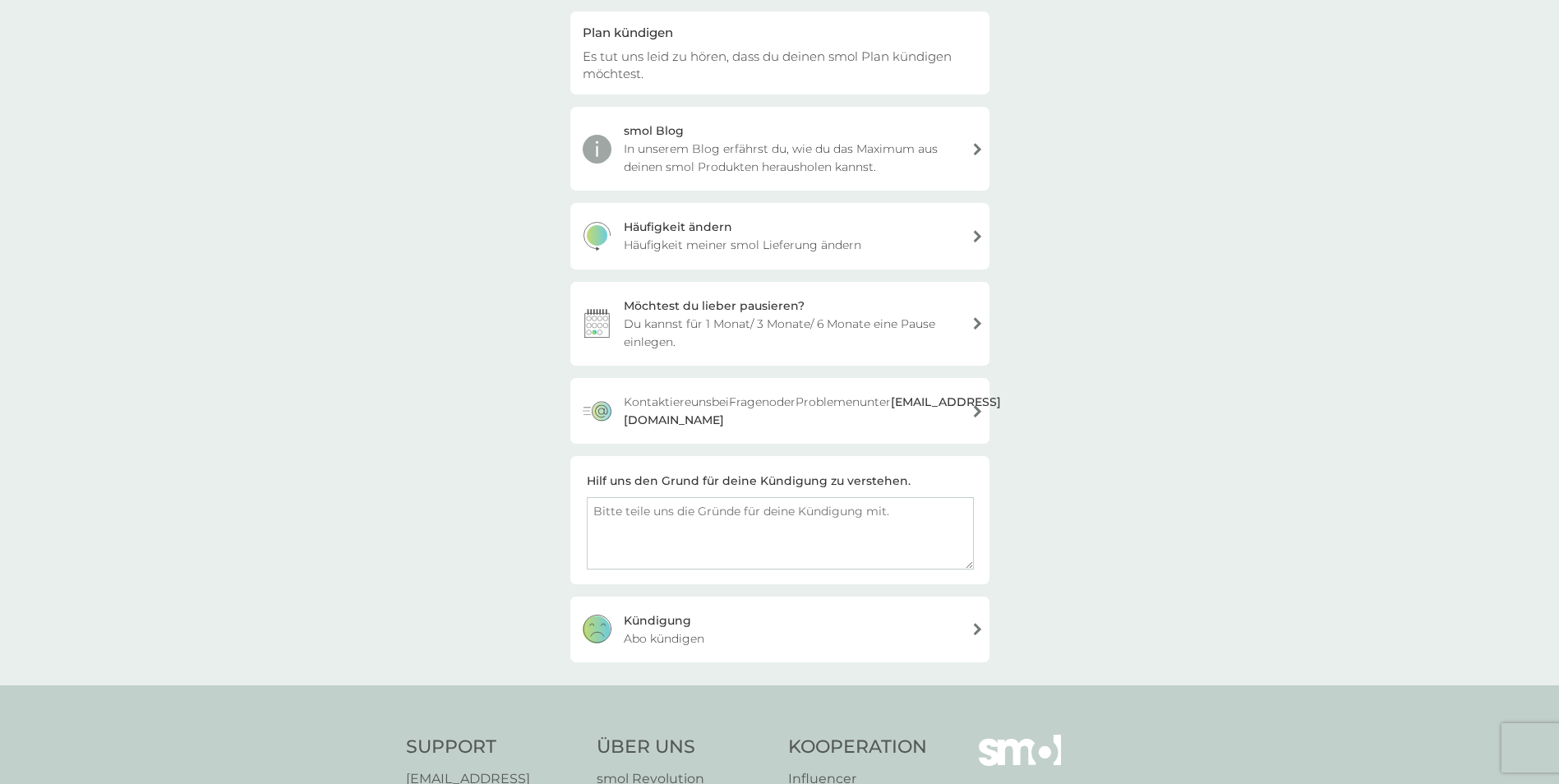
click at [690, 636] on span "Abo kündigen" at bounding box center [663, 638] width 80 height 18
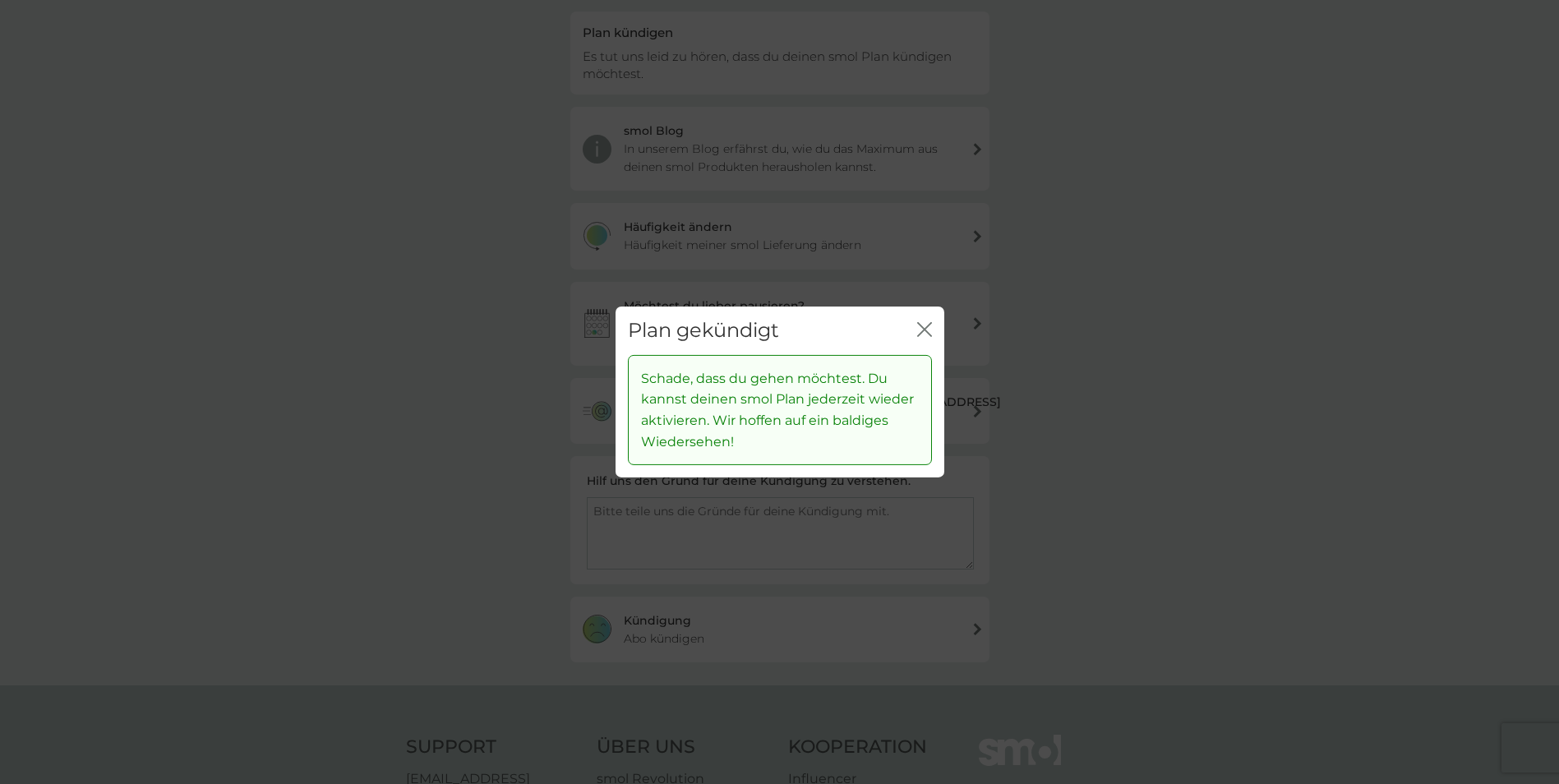
click at [932, 324] on div "Plan gekündigt Schließen" at bounding box center [780, 331] width 328 height 49
click at [927, 331] on icon "Schließen" at bounding box center [927, 329] width 7 height 13
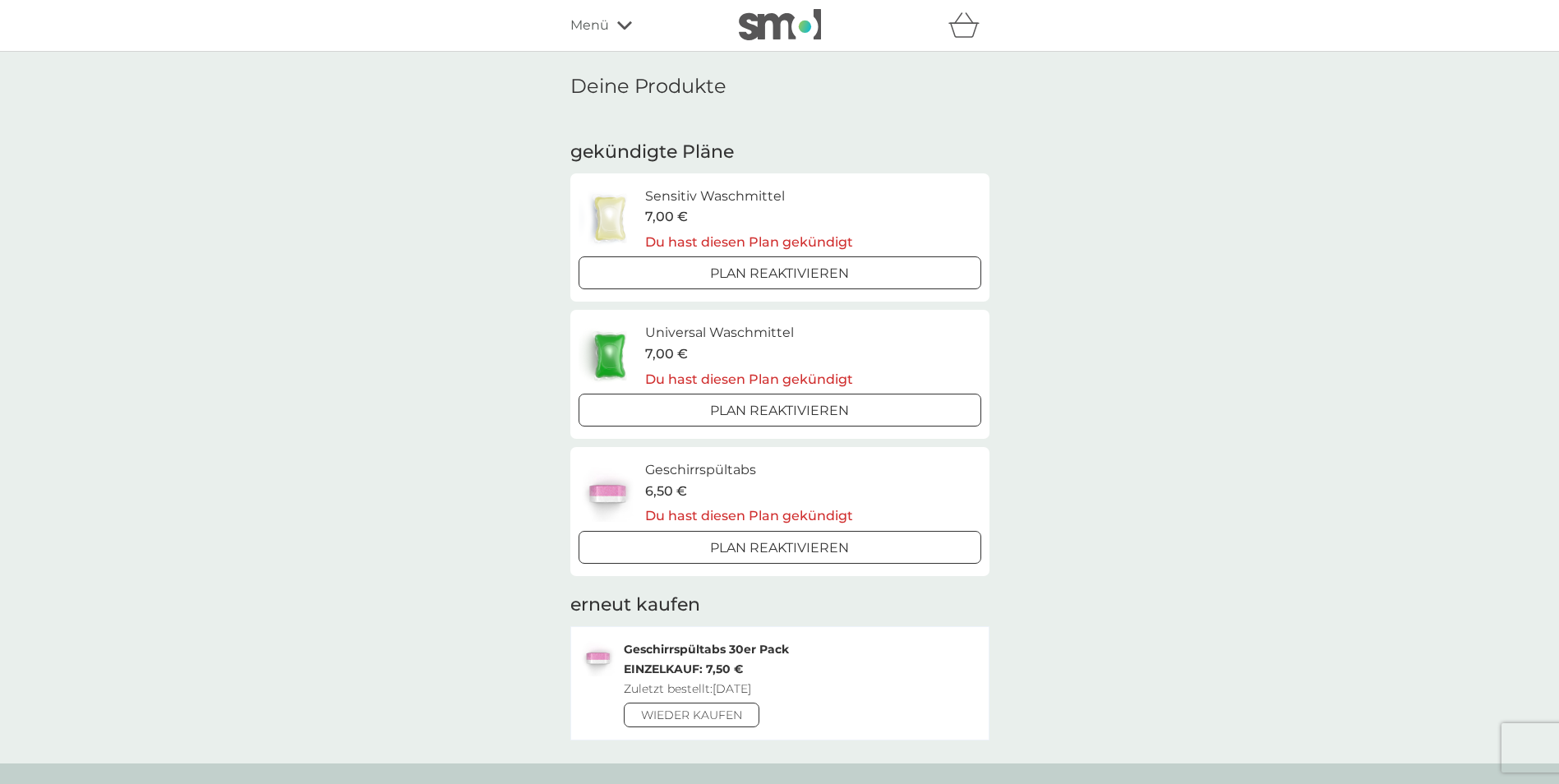
click at [1227, 365] on div "Deine Produkte gekündigte Pläne Sensitiv Waschmittel 7,00 € Du hast diesen Plan…" at bounding box center [779, 407] width 1559 height 711
click at [1204, 362] on div "Deine Produkte gekündigte Pläne Sensitiv Waschmittel 7,00 € Du hast diesen Plan…" at bounding box center [779, 407] width 1559 height 711
click at [803, 675] on div "Geschirrspültabs 30er Pack Einzelkauf: 7,50 € Zuletzt bestellt: 5 Sep. 2025 Wie…" at bounding box center [780, 683] width 419 height 114
click at [799, 697] on div "Geschirrspültabs 30er Pack Einzelkauf: 7,50 € Zuletzt bestellt: 5 Sep. 2025 Wie…" at bounding box center [780, 683] width 419 height 114
click at [601, 25] on span "Menü" at bounding box center [590, 26] width 39 height 22
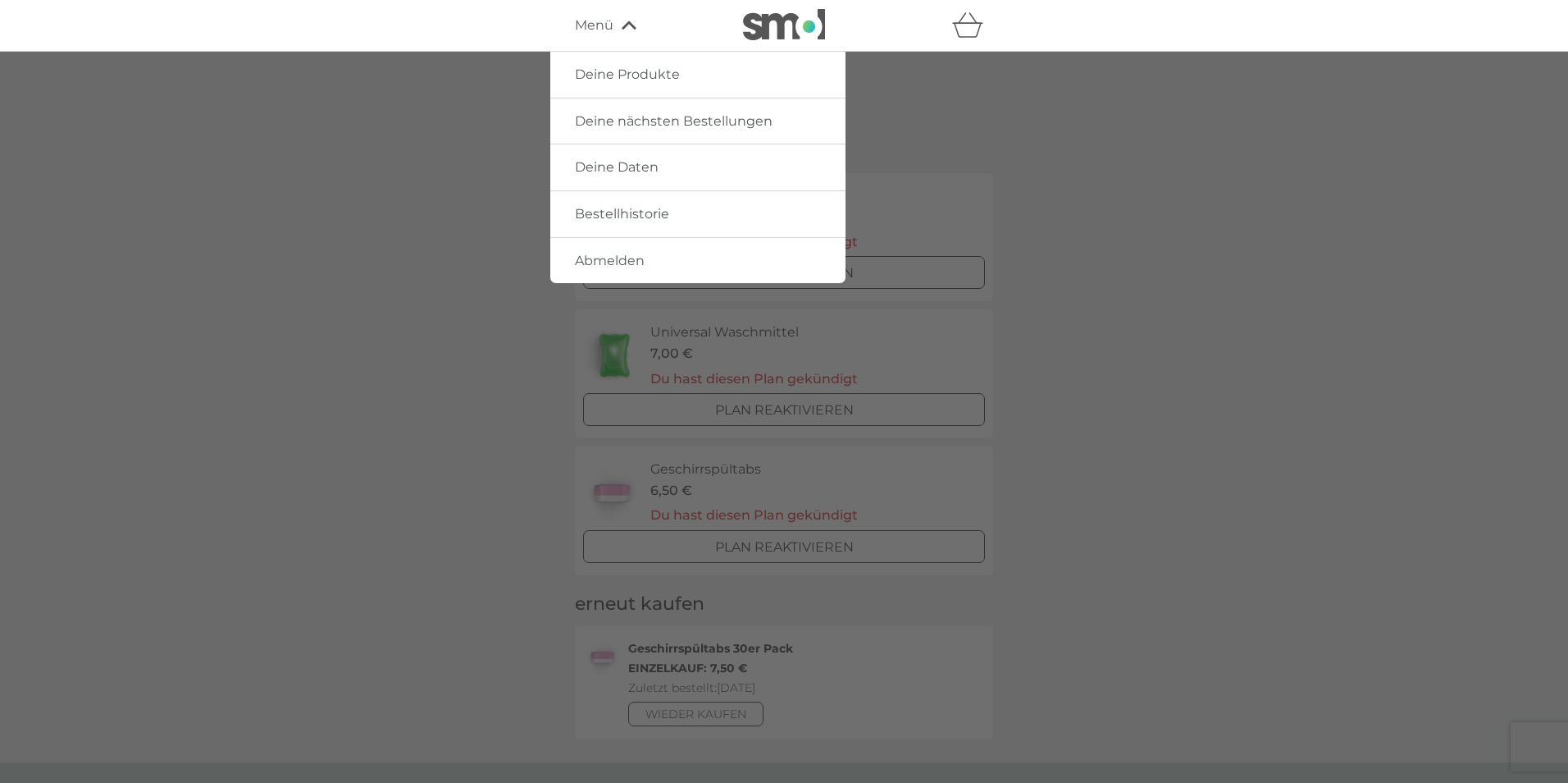
click at [657, 208] on span "Bestellhistorie" at bounding box center [622, 213] width 94 height 16
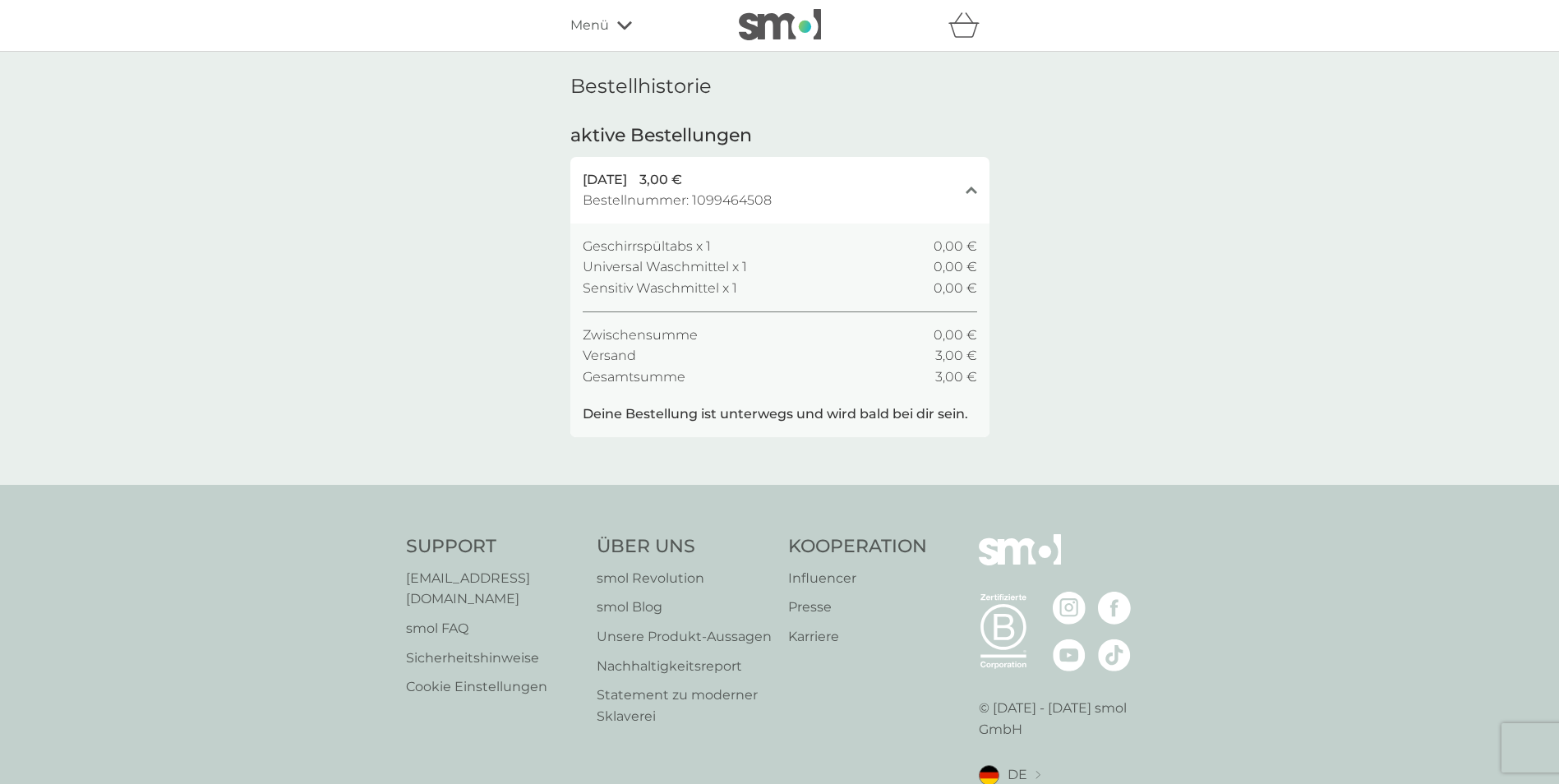
click at [577, 28] on span "Menü" at bounding box center [590, 26] width 39 height 22
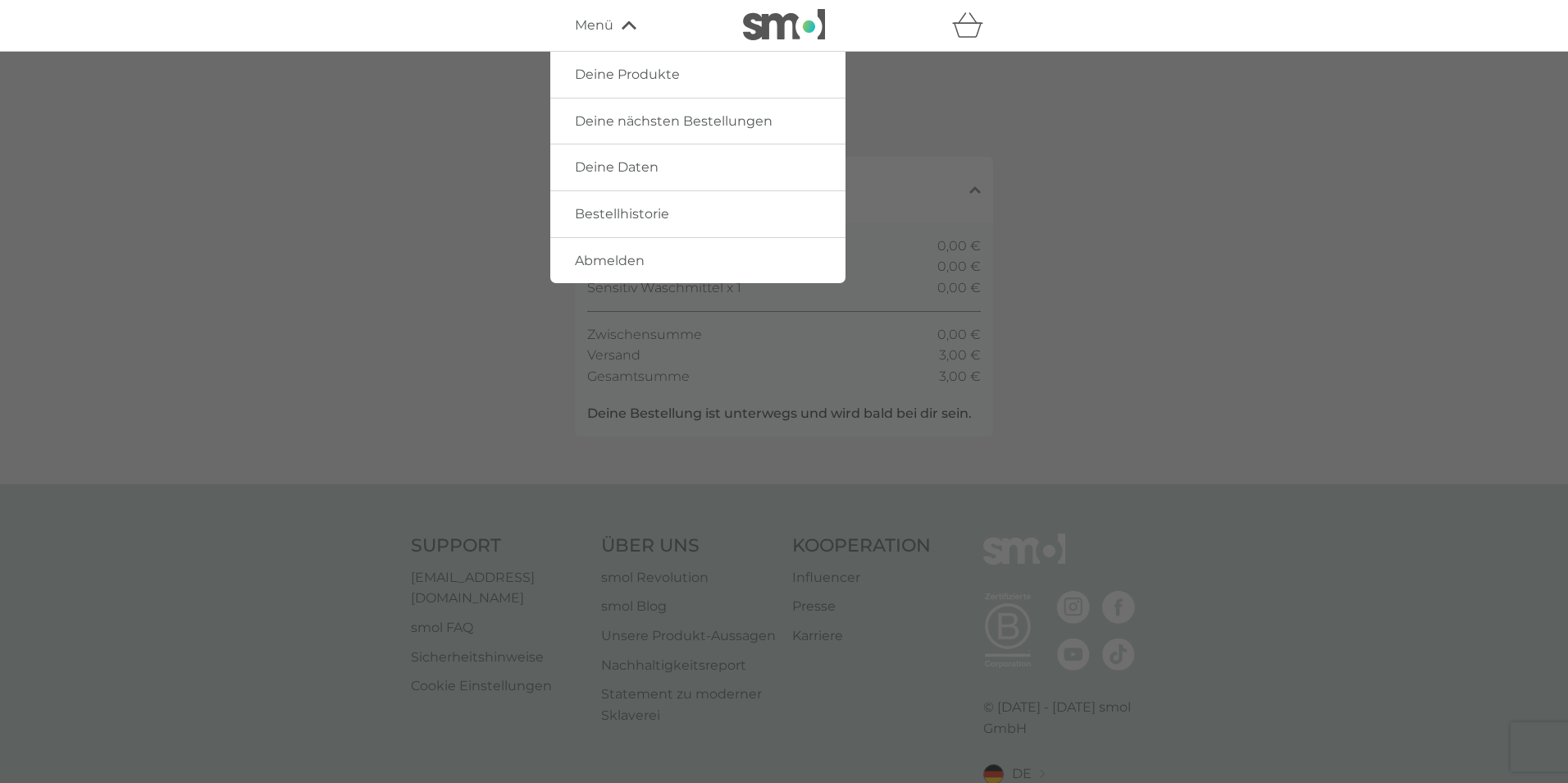
click at [677, 170] on link "Deine Daten" at bounding box center [697, 167] width 295 height 46
